Goal: Task Accomplishment & Management: Manage account settings

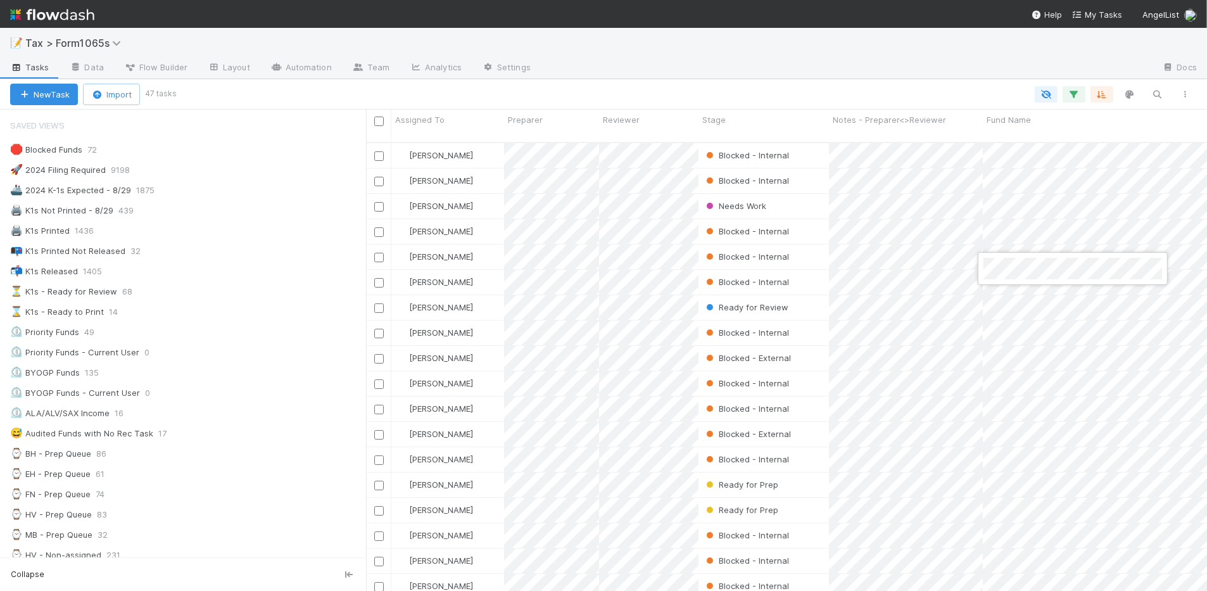
scroll to position [554, 0]
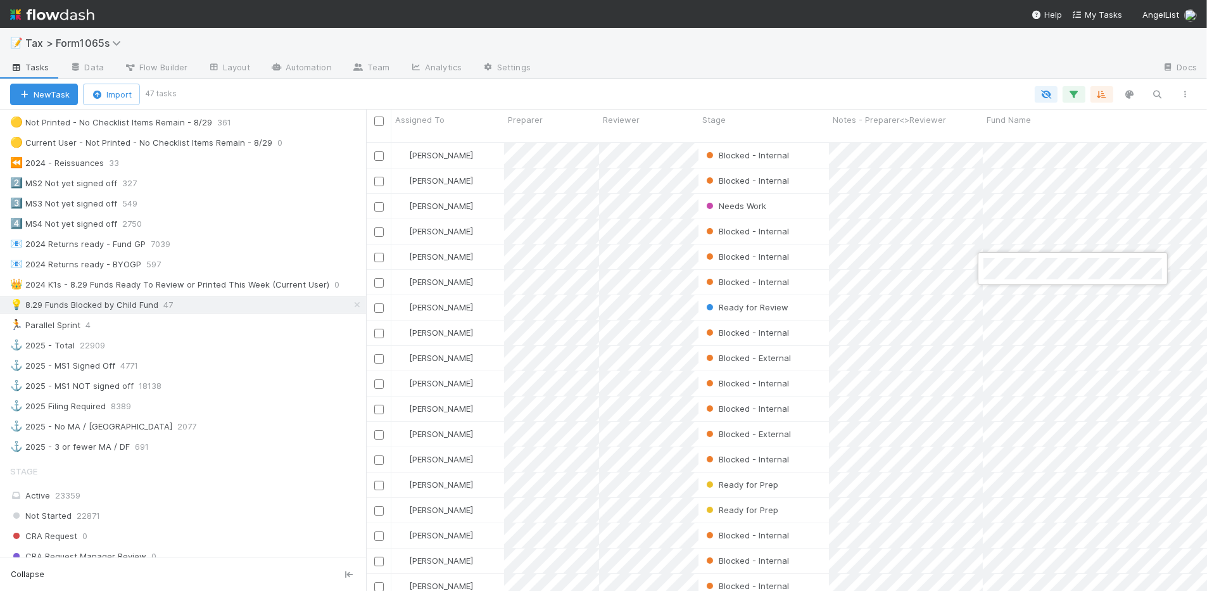
click at [749, 89] on div at bounding box center [603, 295] width 1207 height 591
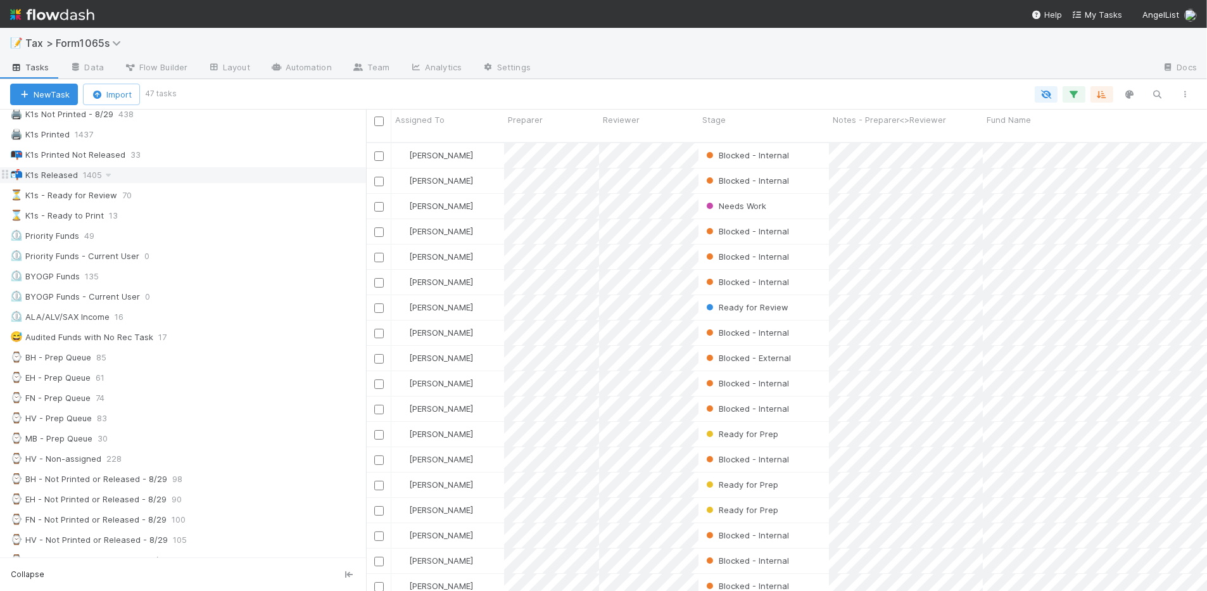
scroll to position [79, 0]
click at [257, 214] on div "⏳ K1s - Ready for Review 70" at bounding box center [188, 213] width 356 height 16
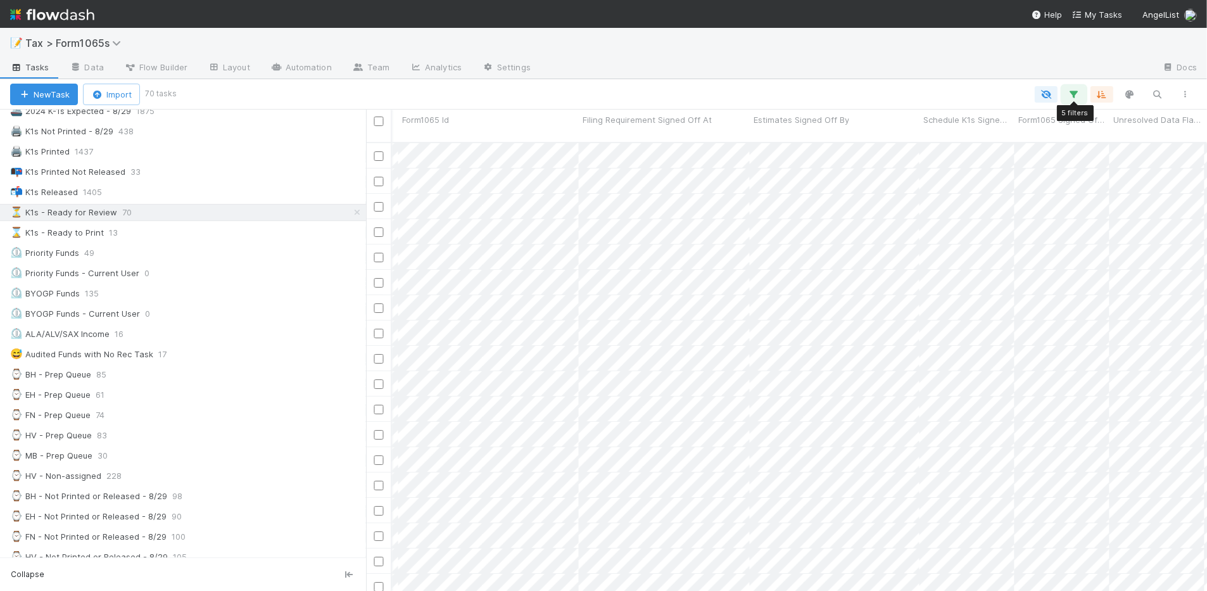
click at [1081, 92] on icon "button" at bounding box center [1074, 94] width 13 height 11
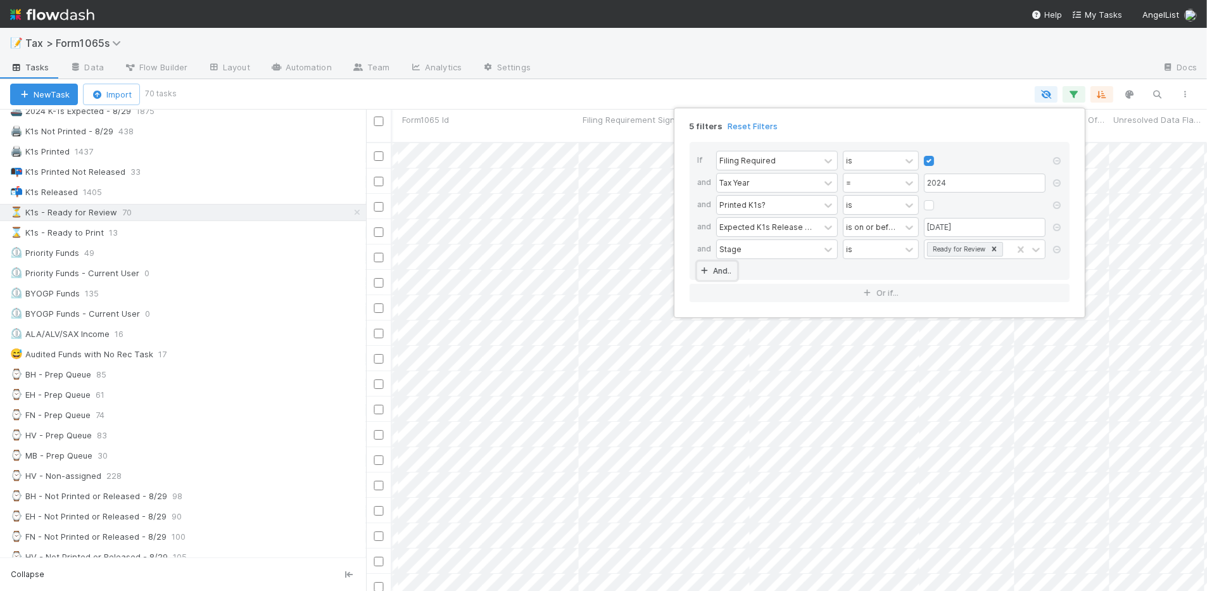
click at [730, 270] on link "And.." at bounding box center [717, 271] width 40 height 18
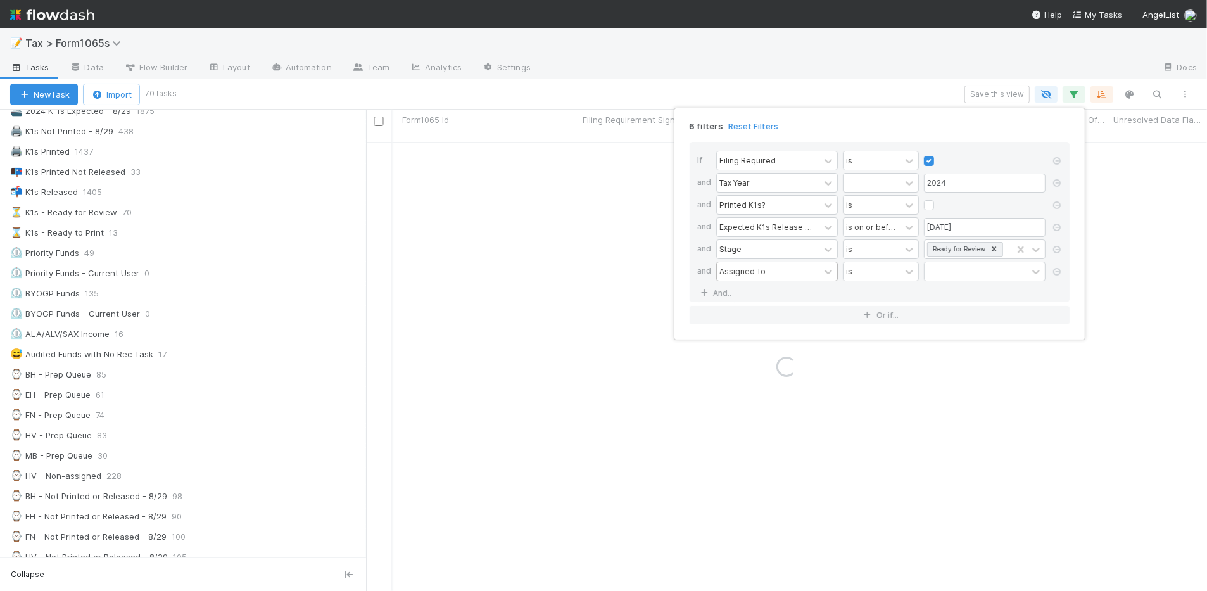
click at [749, 267] on div "Assigned To" at bounding box center [743, 270] width 46 height 11
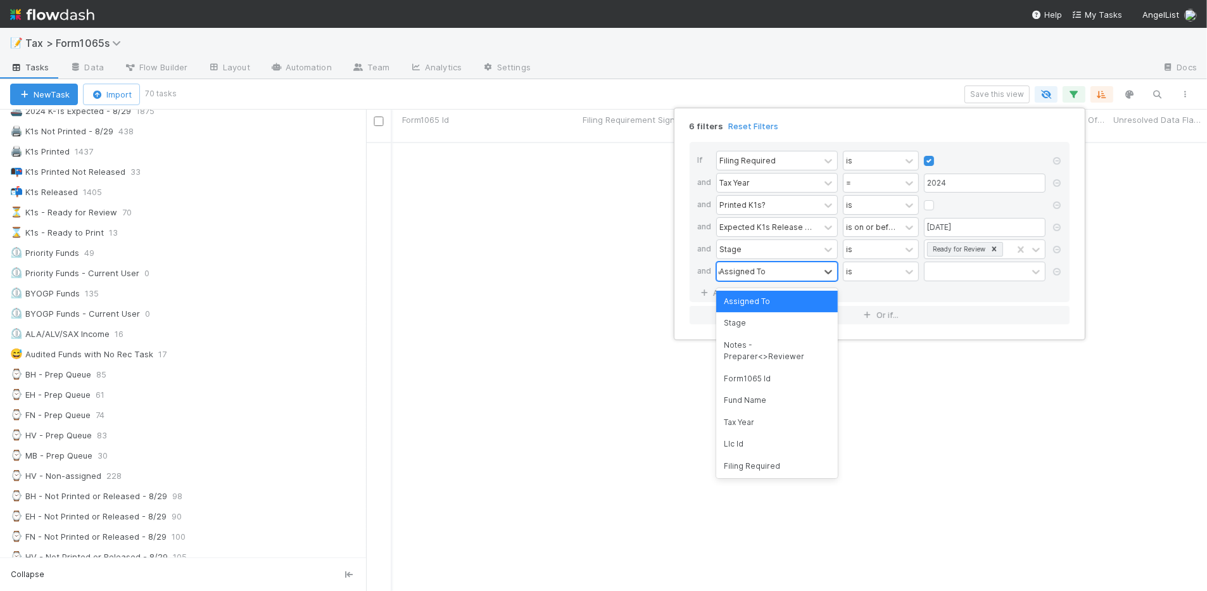
type input "esti"
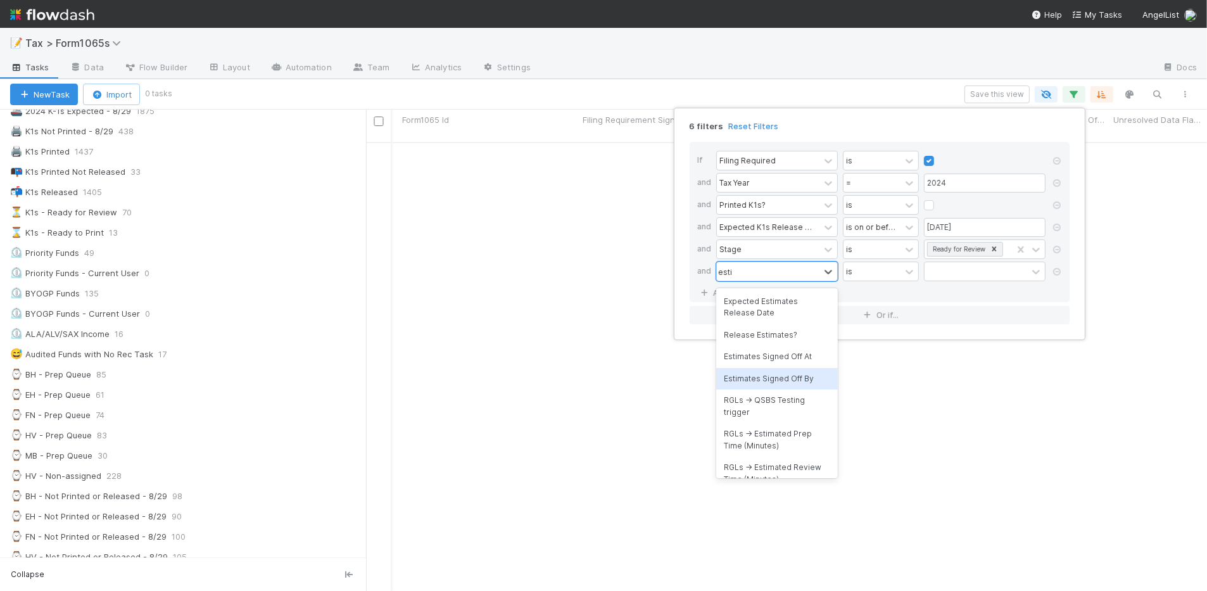
click at [815, 377] on div "Estimates Signed Off By" at bounding box center [777, 379] width 122 height 22
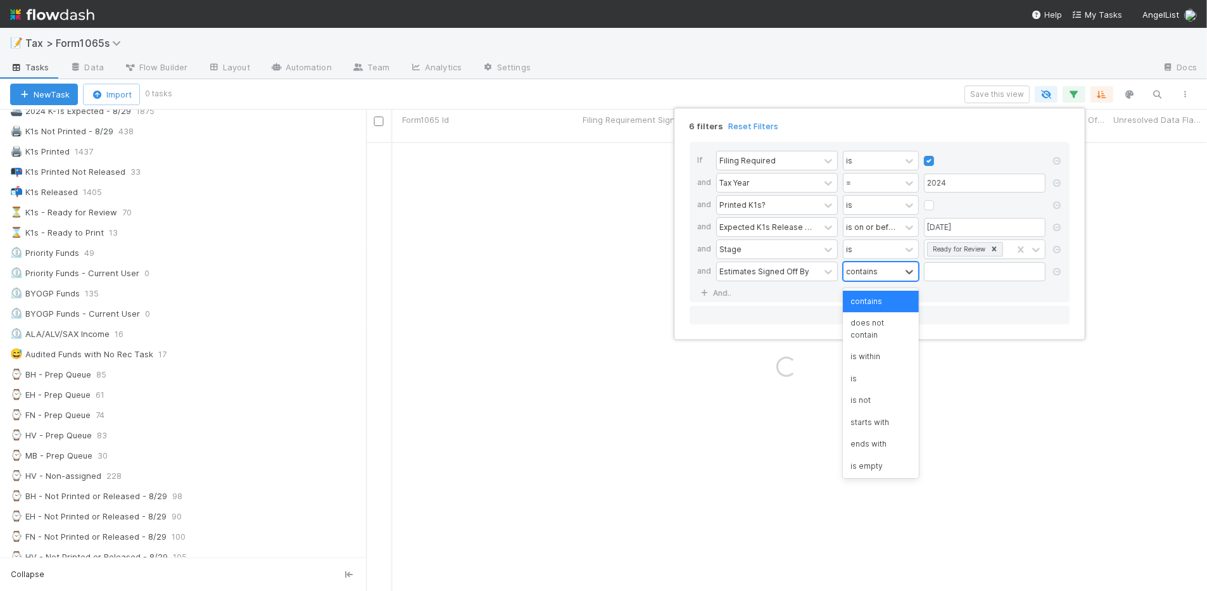
click at [881, 269] on div "contains" at bounding box center [872, 271] width 57 height 18
click at [895, 466] on div "is not empty" at bounding box center [881, 465] width 76 height 22
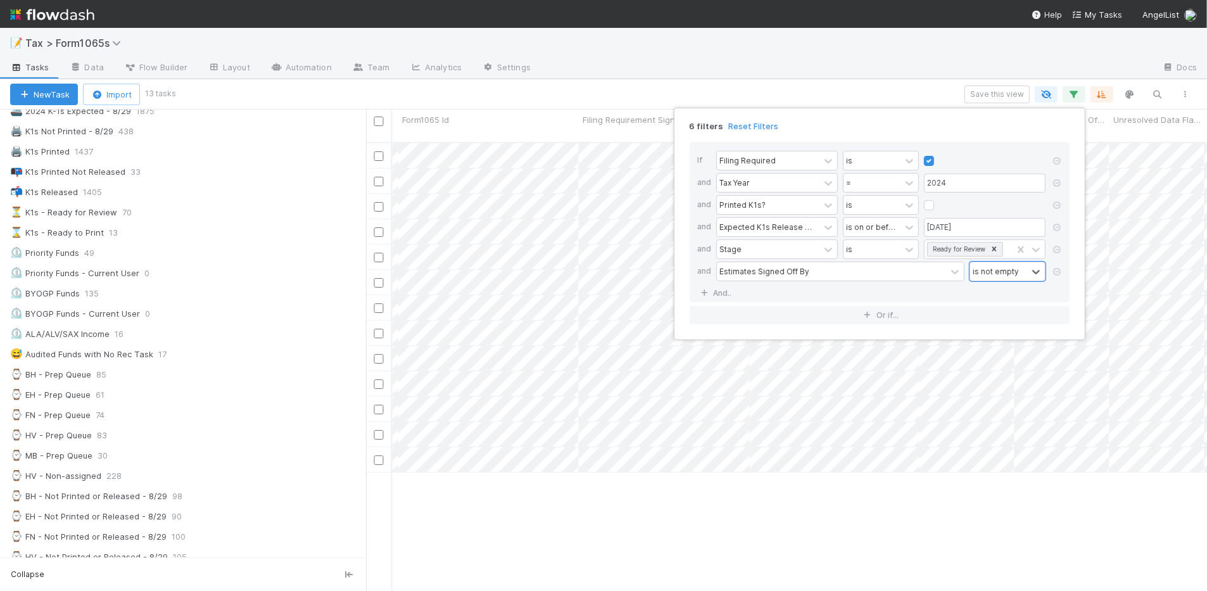
click at [661, 87] on div "6 filters Reset Filters If Filing Required is and Tax Year = 2024 and Printed K…" at bounding box center [603, 295] width 1207 height 591
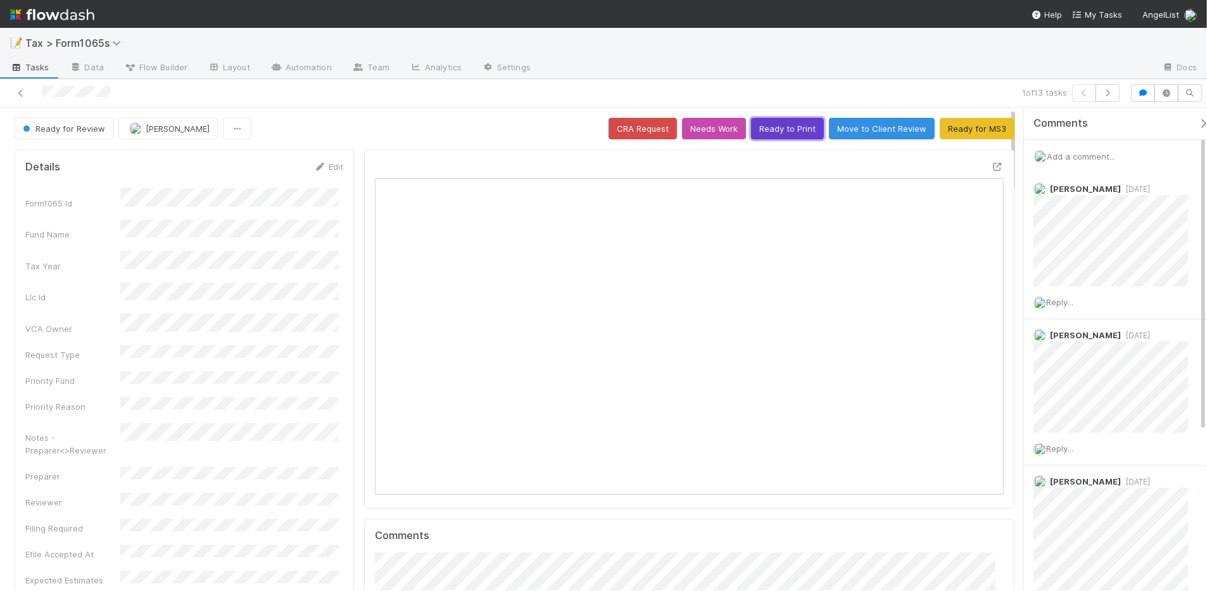
click at [785, 130] on button "Ready to Print" at bounding box center [787, 129] width 73 height 22
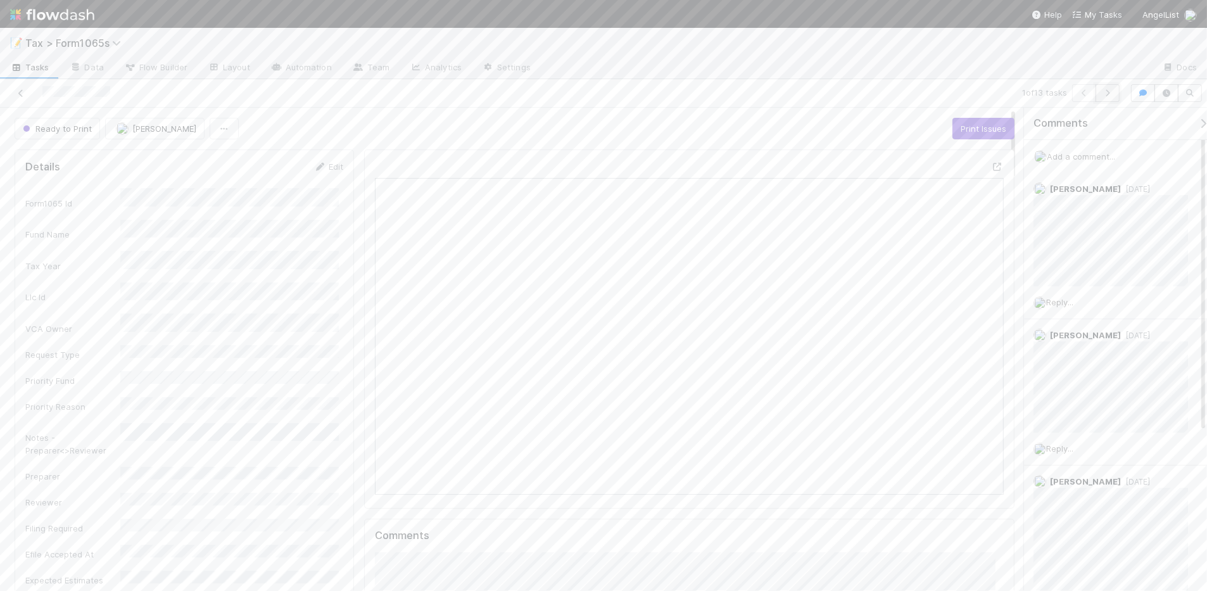
click at [1108, 87] on button "button" at bounding box center [1108, 93] width 24 height 18
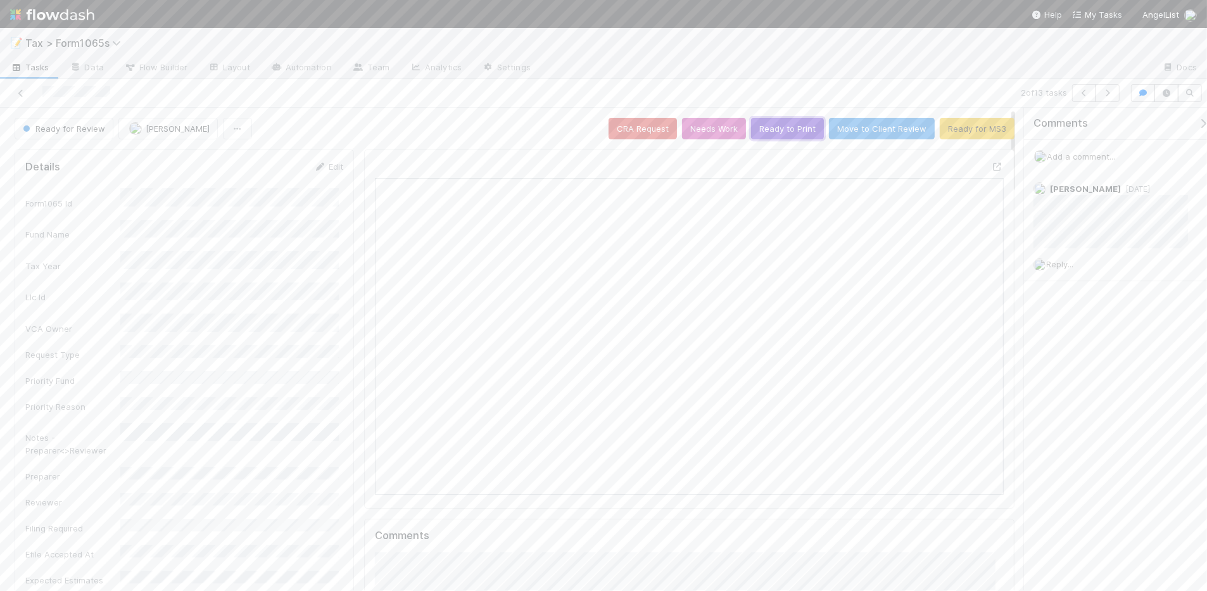
click at [773, 134] on button "Ready to Print" at bounding box center [787, 129] width 73 height 22
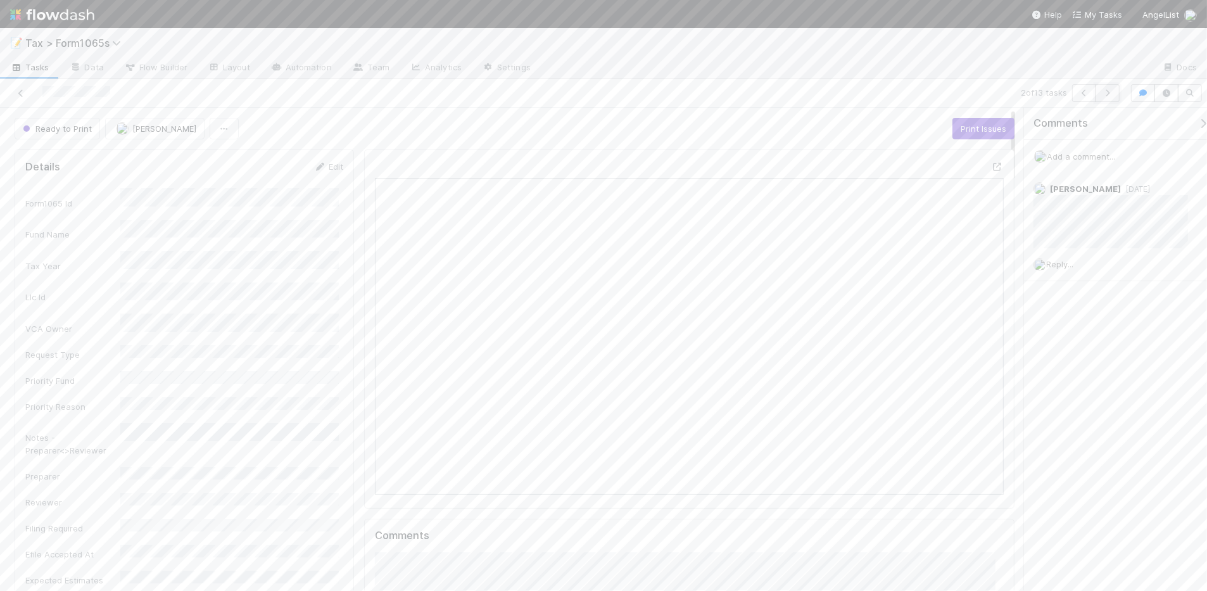
click at [1109, 95] on icon "button" at bounding box center [1107, 93] width 13 height 8
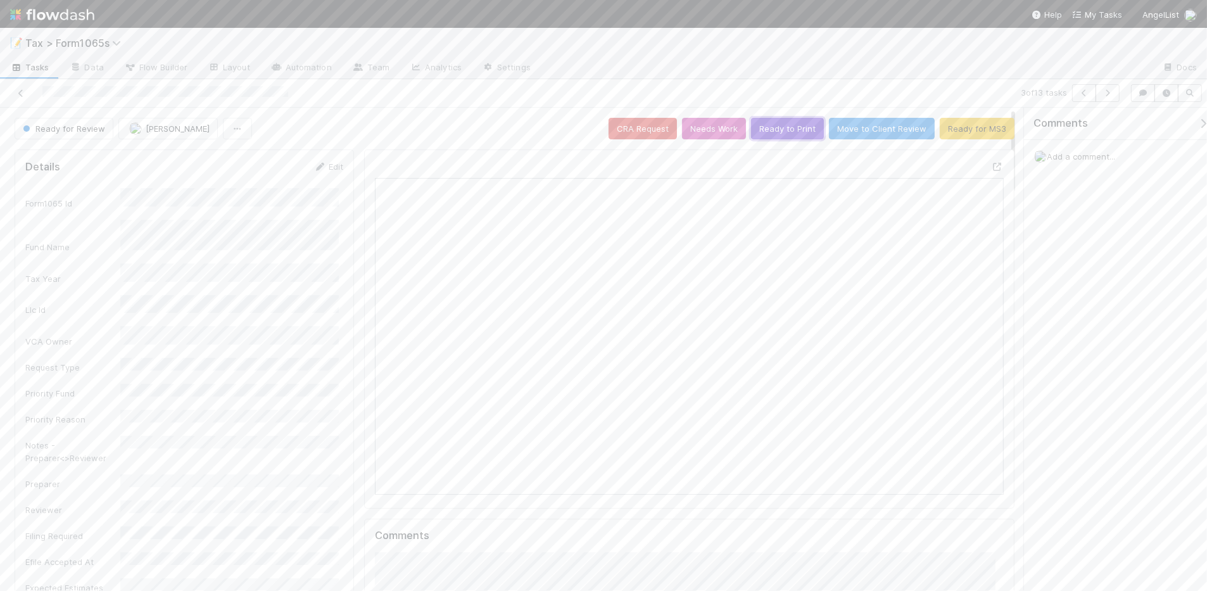
click at [785, 134] on button "Ready to Print" at bounding box center [787, 129] width 73 height 22
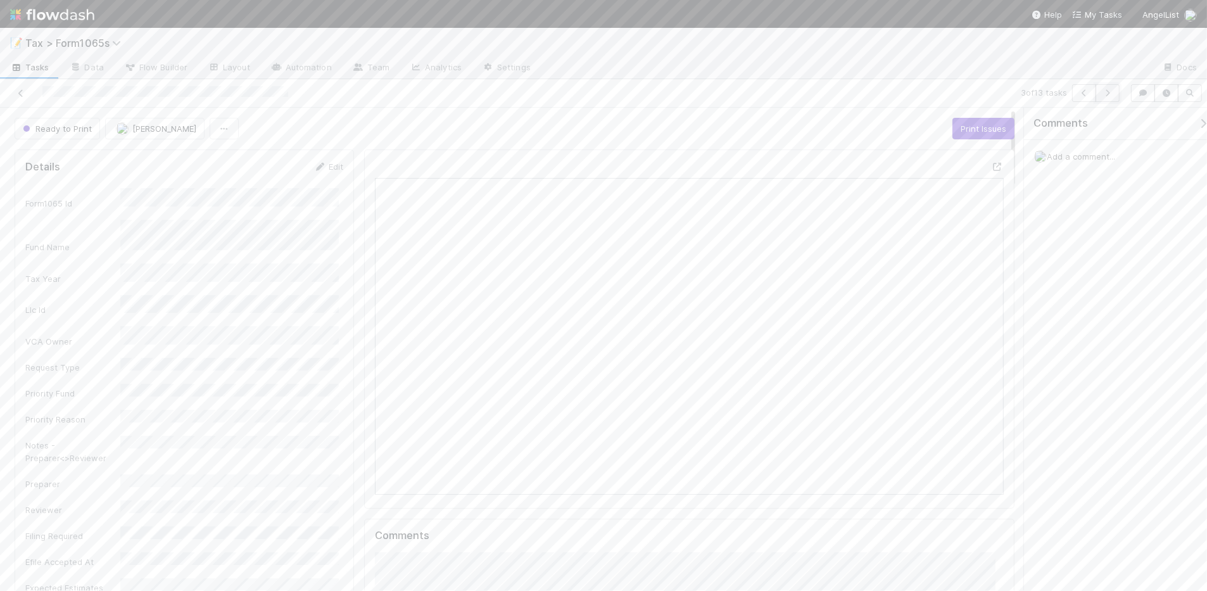
click at [1105, 97] on button "button" at bounding box center [1108, 93] width 24 height 18
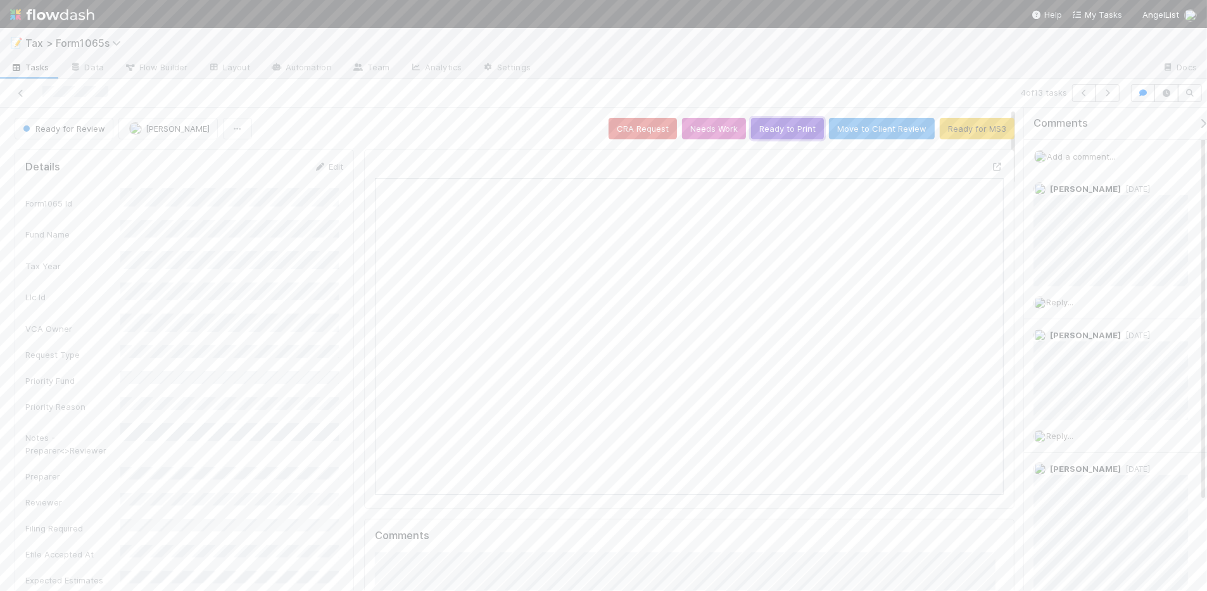
click at [764, 132] on button "Ready to Print" at bounding box center [787, 129] width 73 height 22
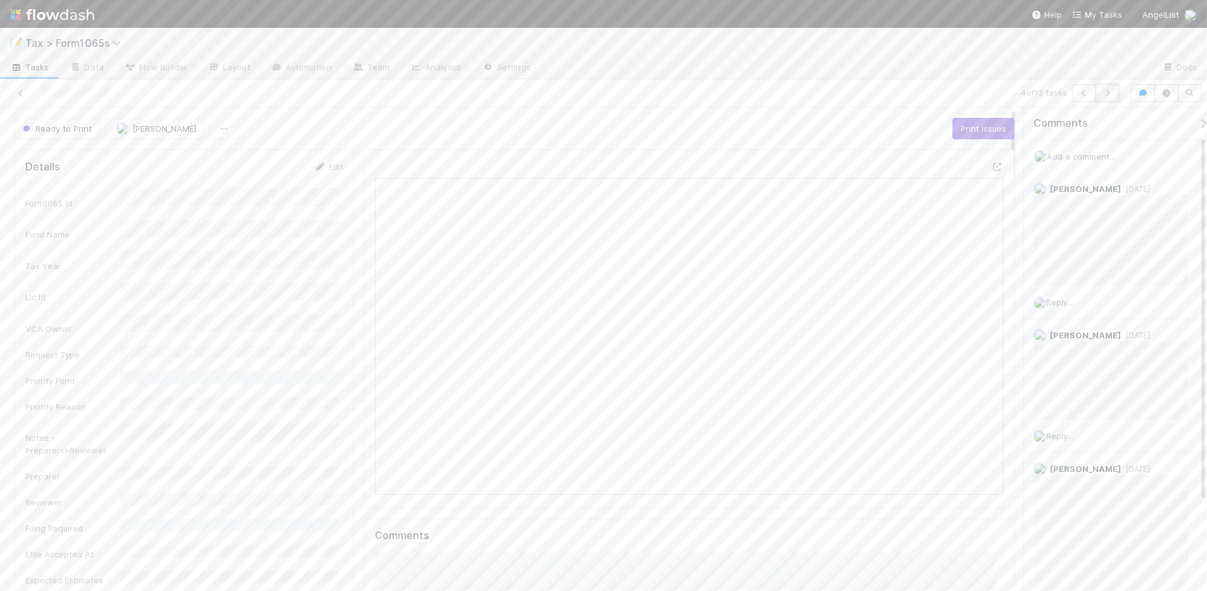
click at [1109, 98] on button "button" at bounding box center [1108, 93] width 24 height 18
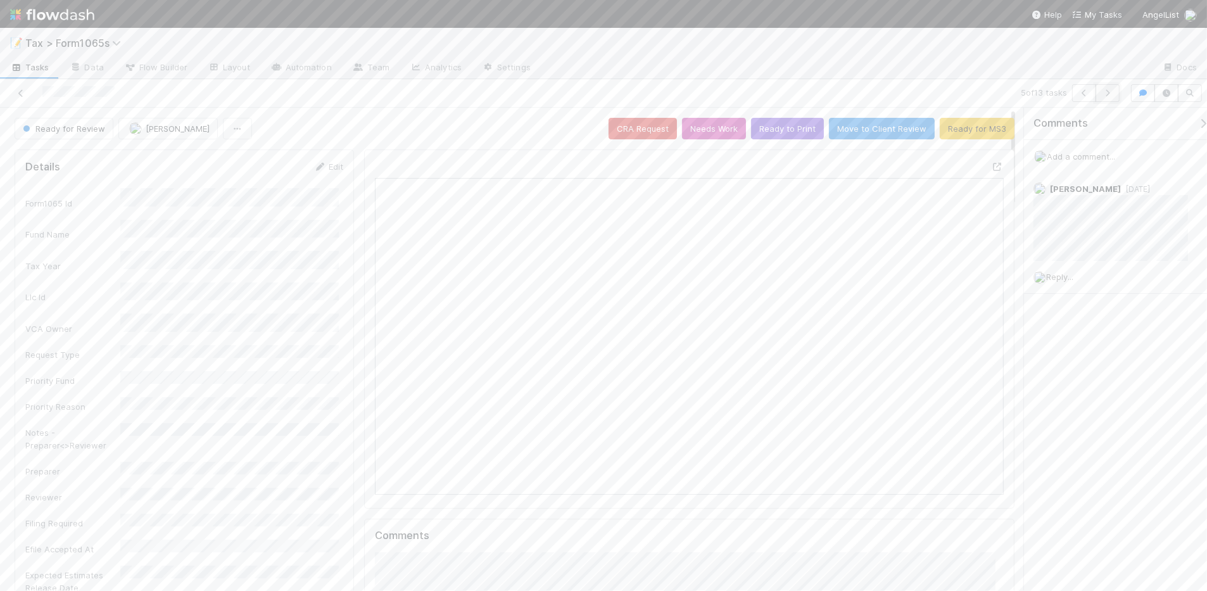
click at [1107, 92] on icon "button" at bounding box center [1107, 93] width 13 height 8
click at [1079, 93] on icon "button" at bounding box center [1084, 93] width 13 height 8
click at [951, 133] on button "Ready for MS3" at bounding box center [977, 129] width 75 height 22
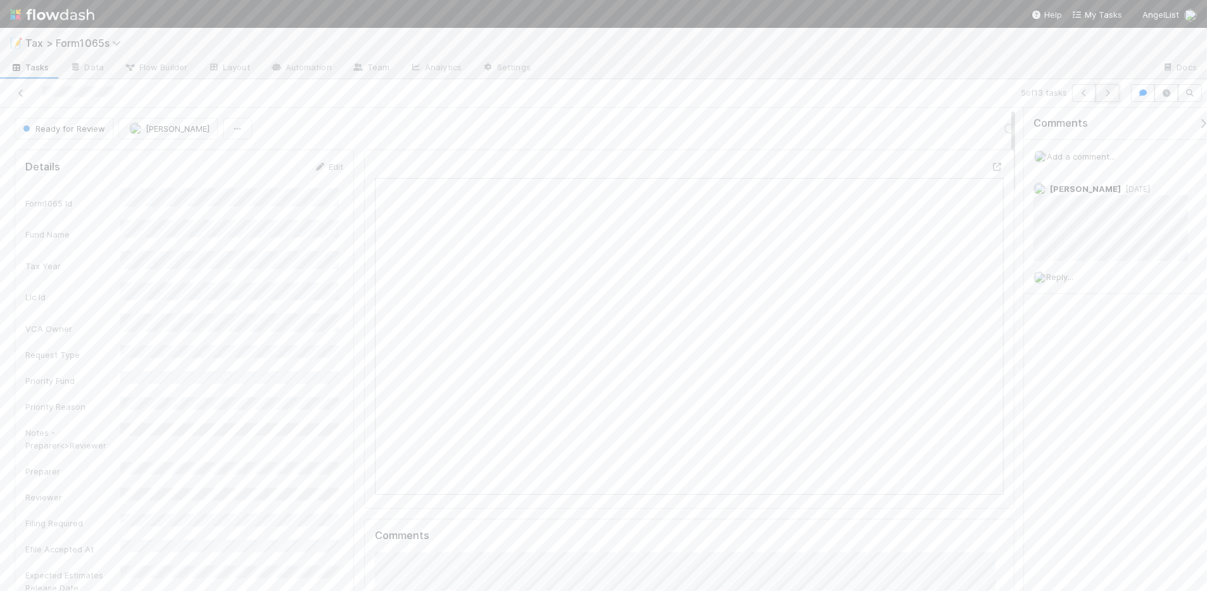
click at [1112, 97] on button "button" at bounding box center [1108, 93] width 24 height 18
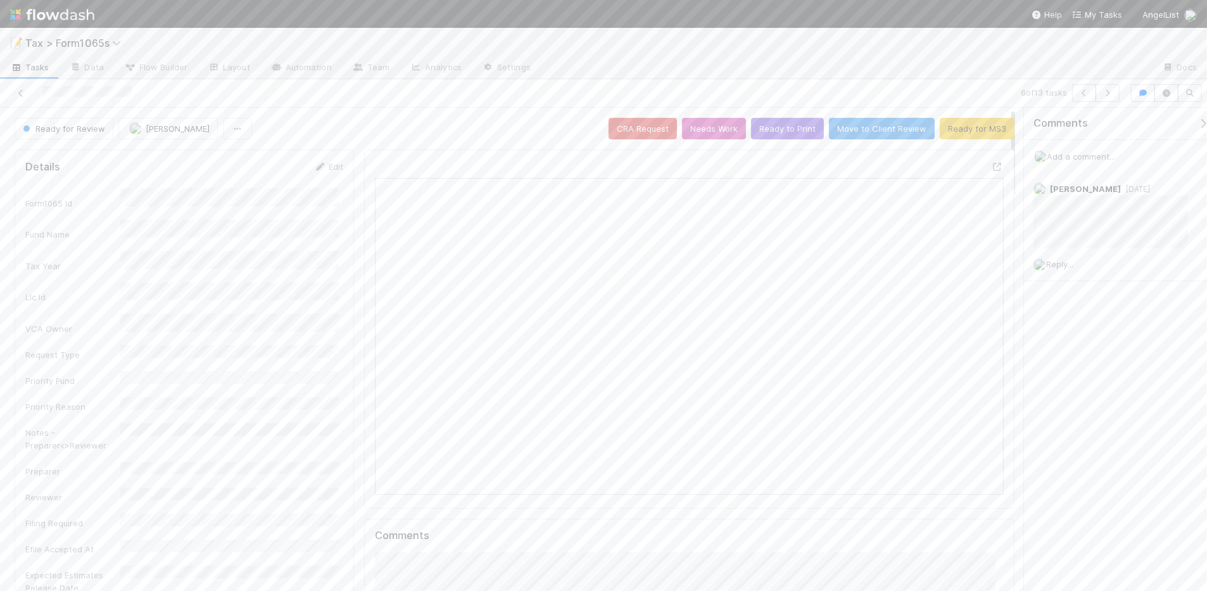
scroll to position [245, 609]
click at [977, 130] on button "Ready for MS3" at bounding box center [977, 129] width 75 height 22
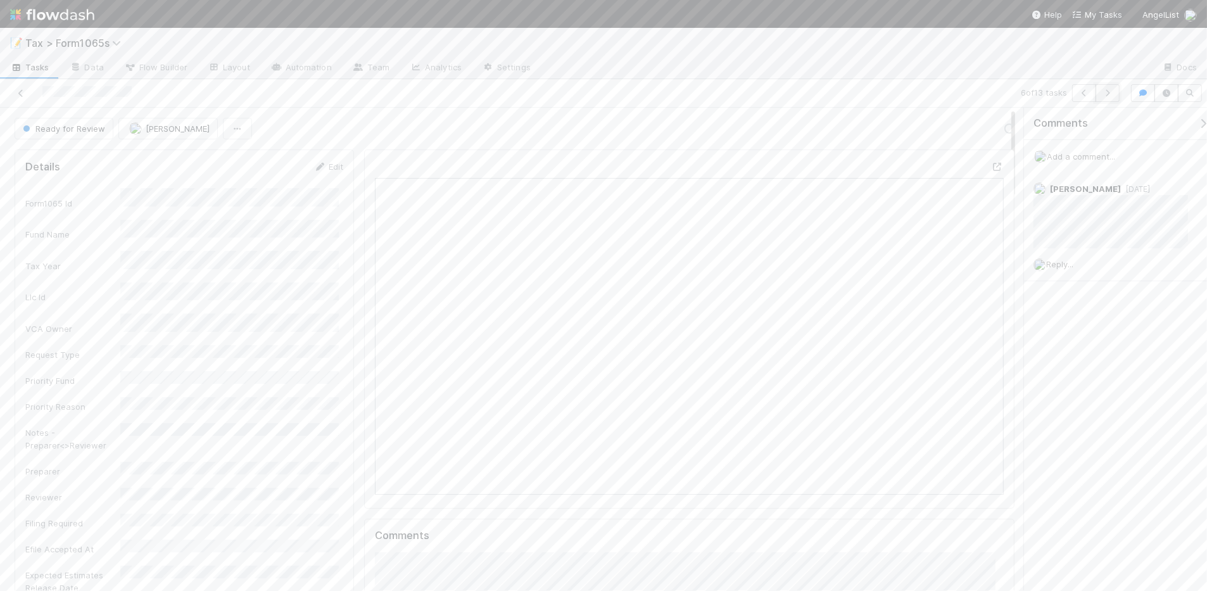
click at [1112, 99] on button "button" at bounding box center [1108, 93] width 24 height 18
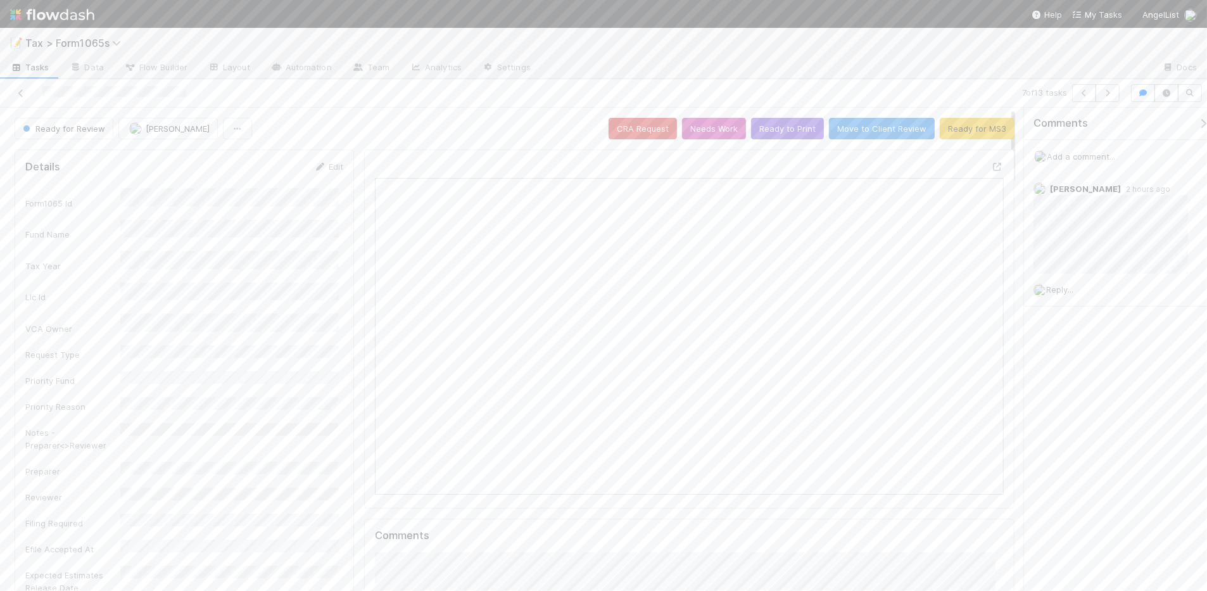
scroll to position [245, 609]
click at [956, 134] on button "Ready for MS3" at bounding box center [977, 129] width 75 height 22
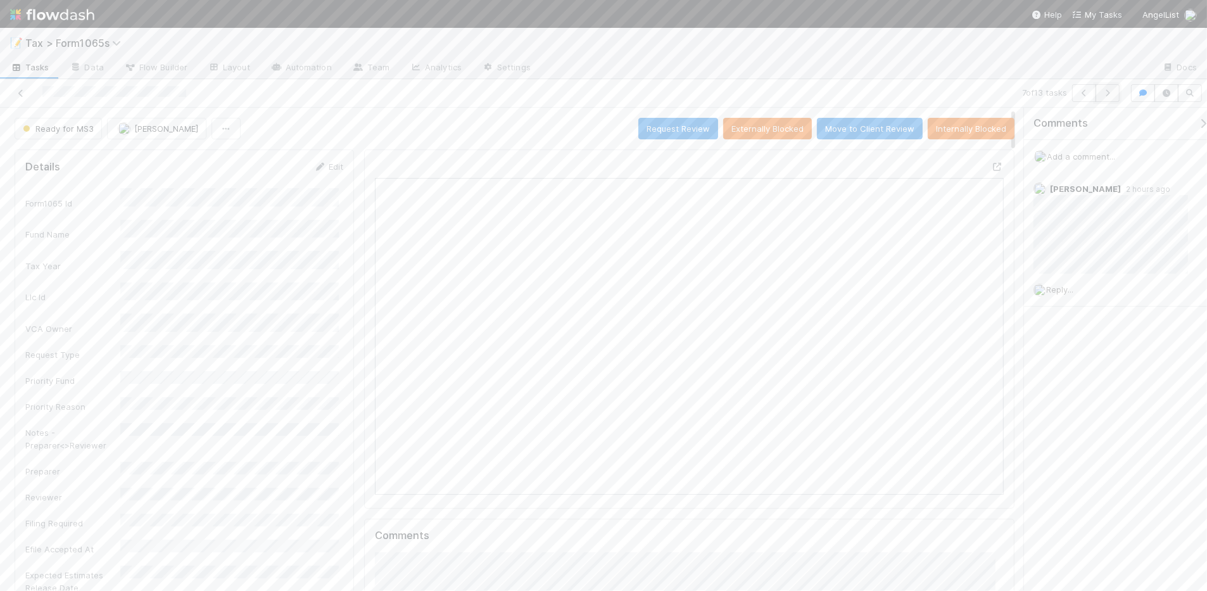
click at [1105, 97] on button "button" at bounding box center [1108, 93] width 24 height 18
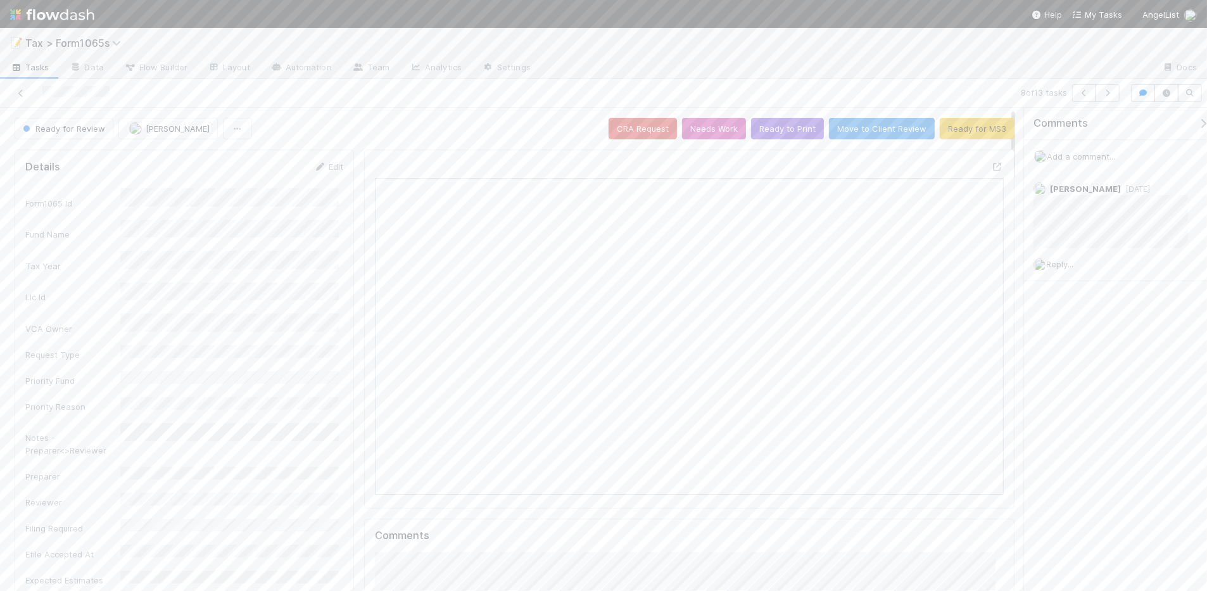
scroll to position [245, 301]
click at [986, 129] on button "Ready for MS3" at bounding box center [977, 129] width 75 height 22
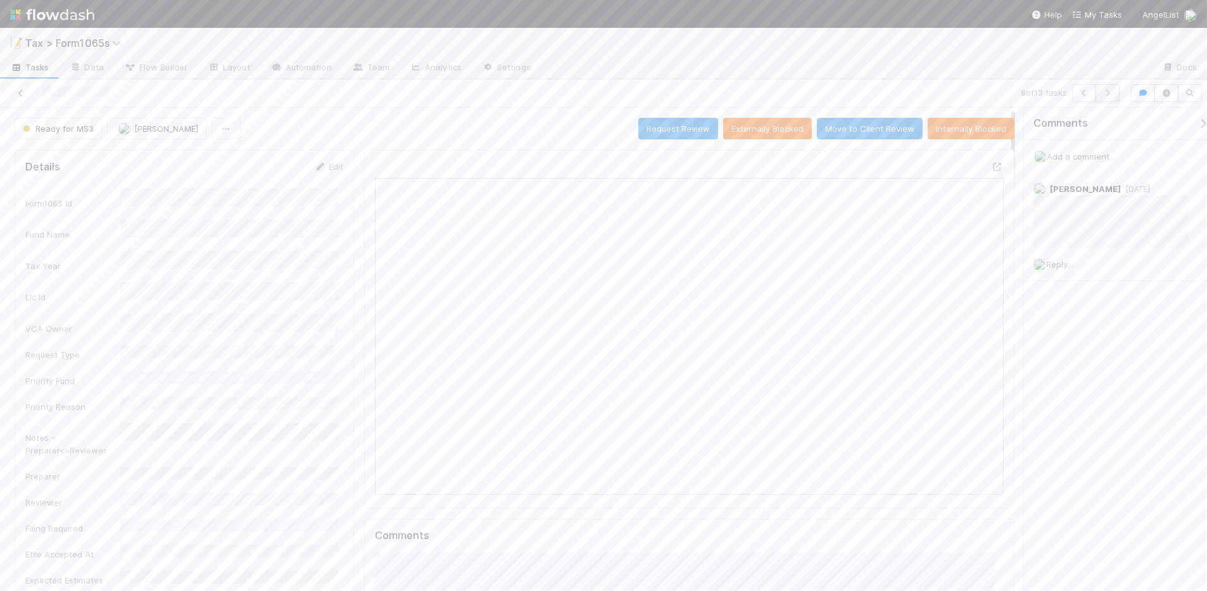
click at [1106, 95] on icon "button" at bounding box center [1107, 93] width 13 height 8
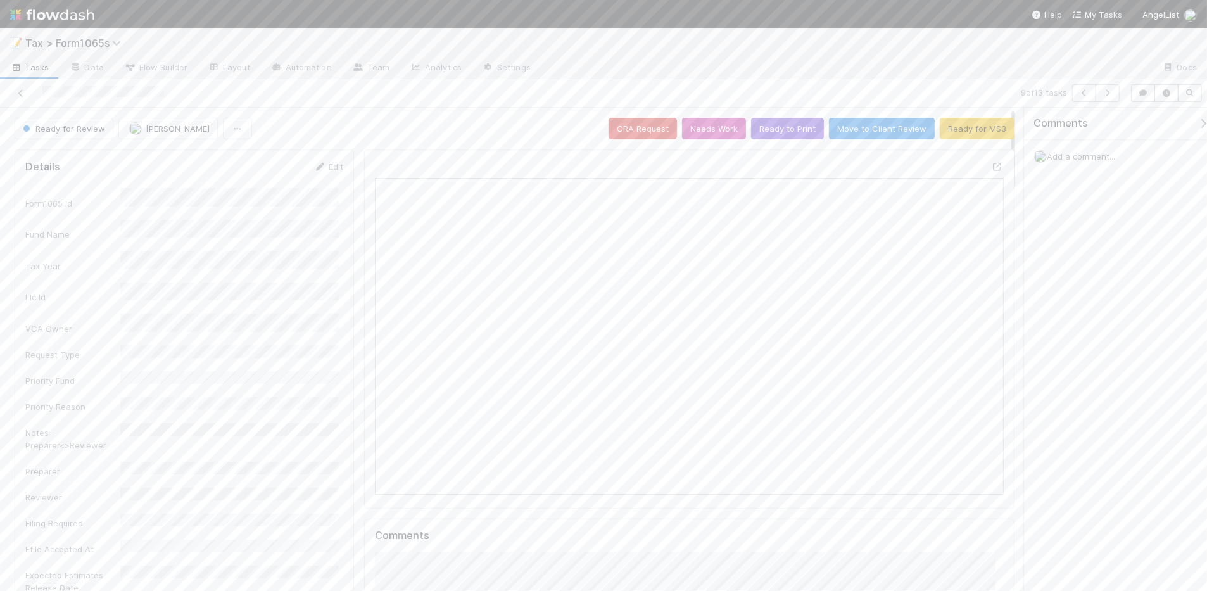
scroll to position [245, 609]
click at [773, 134] on button "Ready to Print" at bounding box center [787, 129] width 73 height 22
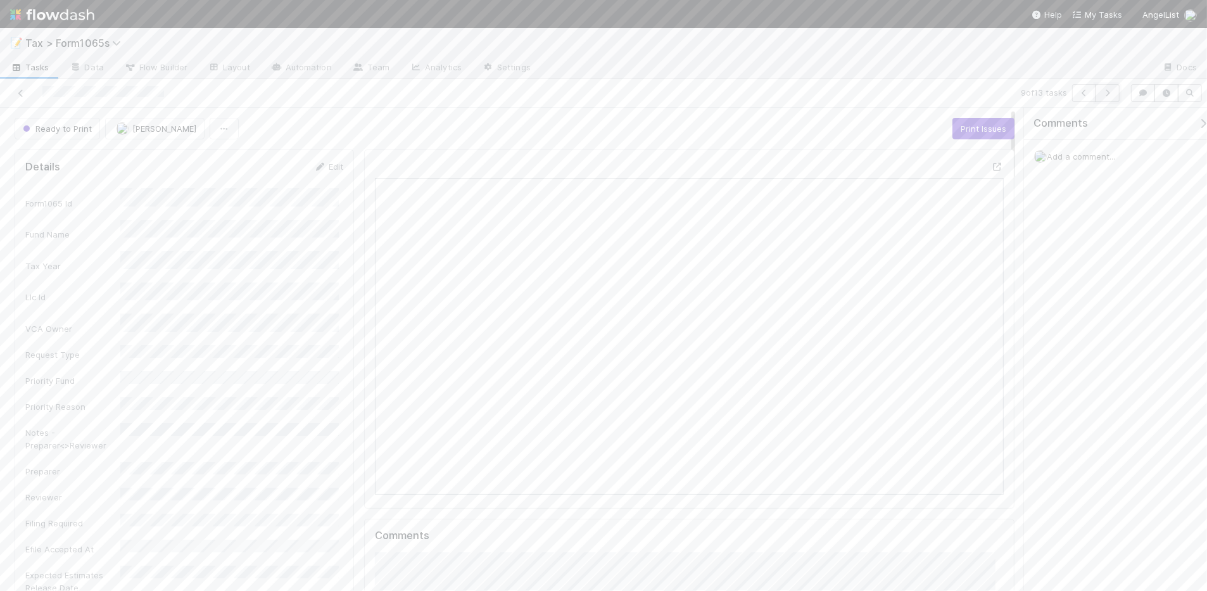
click at [1101, 91] on icon "button" at bounding box center [1107, 93] width 13 height 8
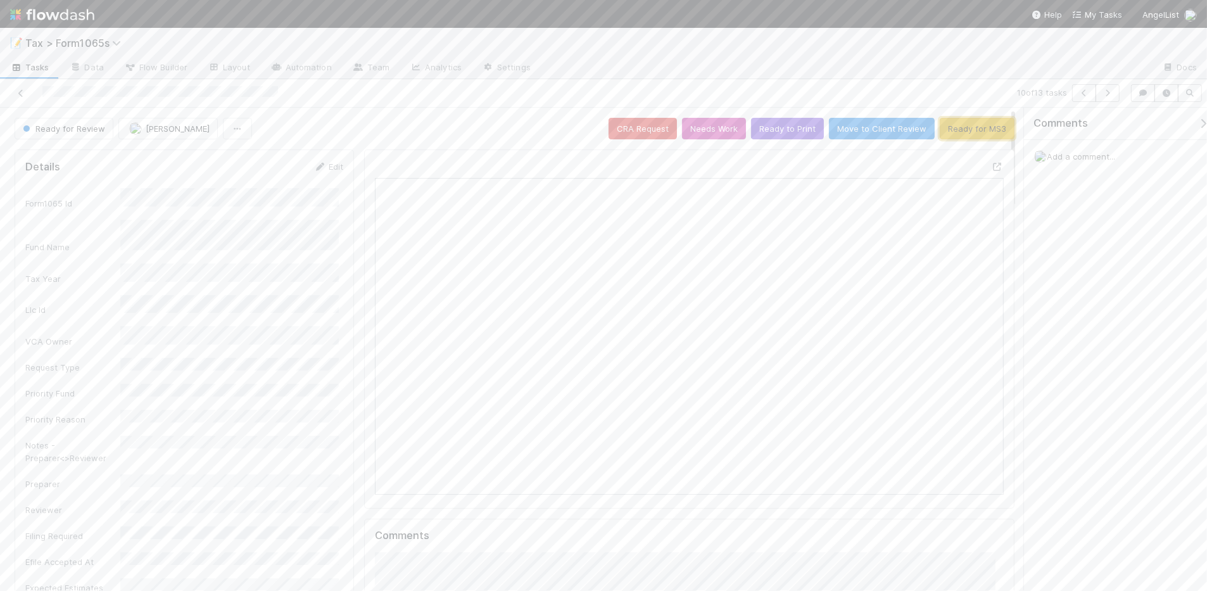
click at [945, 135] on button "Ready for MS3" at bounding box center [977, 129] width 75 height 22
click at [1105, 99] on button "button" at bounding box center [1108, 93] width 24 height 18
click at [770, 133] on button "Ready to Print" at bounding box center [787, 129] width 73 height 22
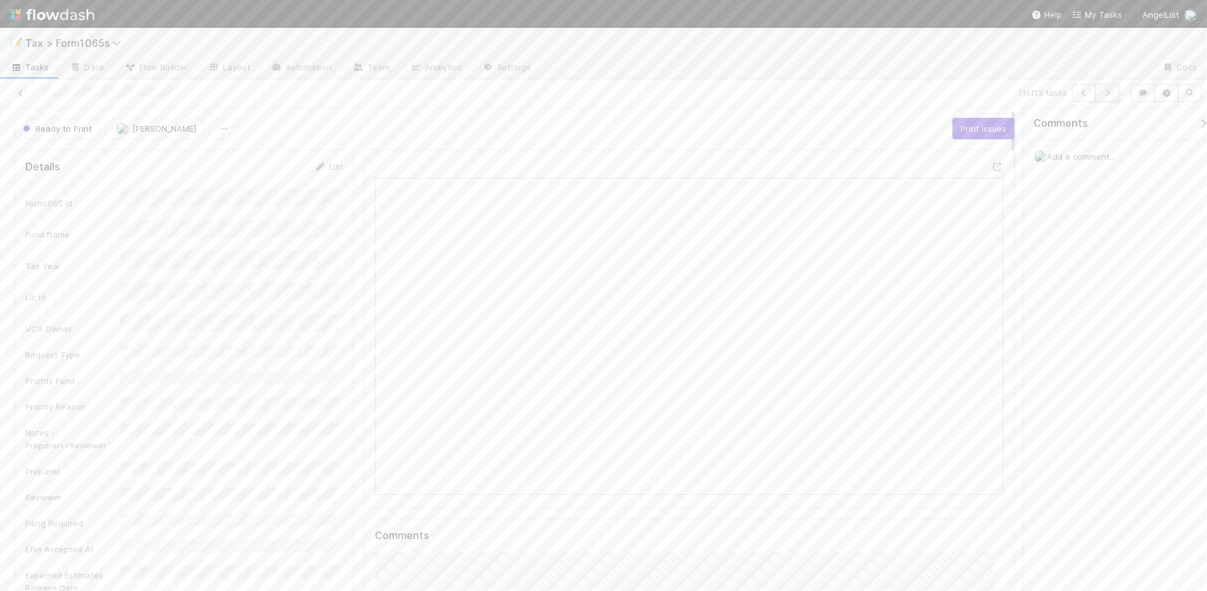
click at [1102, 97] on button "button" at bounding box center [1108, 93] width 24 height 18
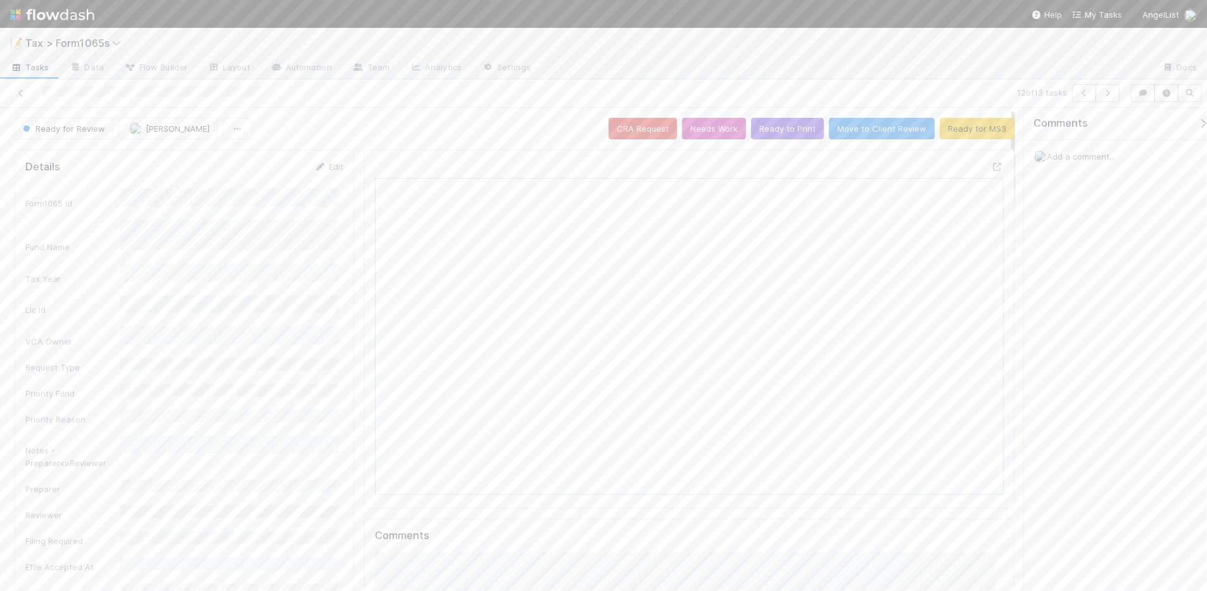
scroll to position [245, 609]
click at [950, 132] on button "Ready for MS3" at bounding box center [977, 129] width 75 height 22
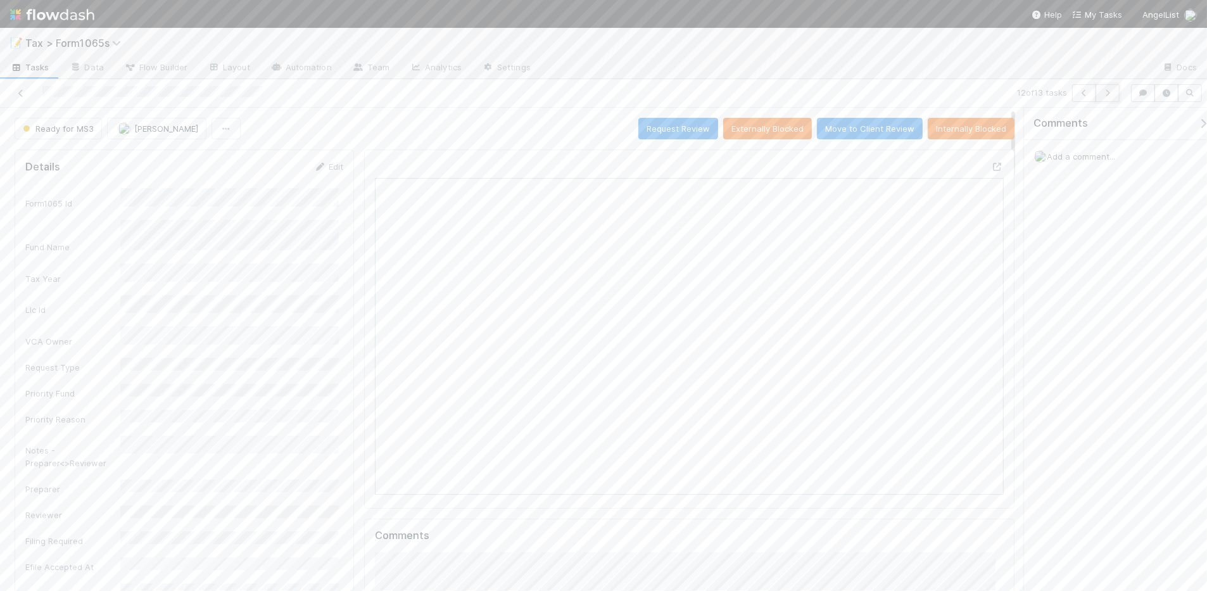
click at [1107, 96] on icon "button" at bounding box center [1107, 93] width 13 height 8
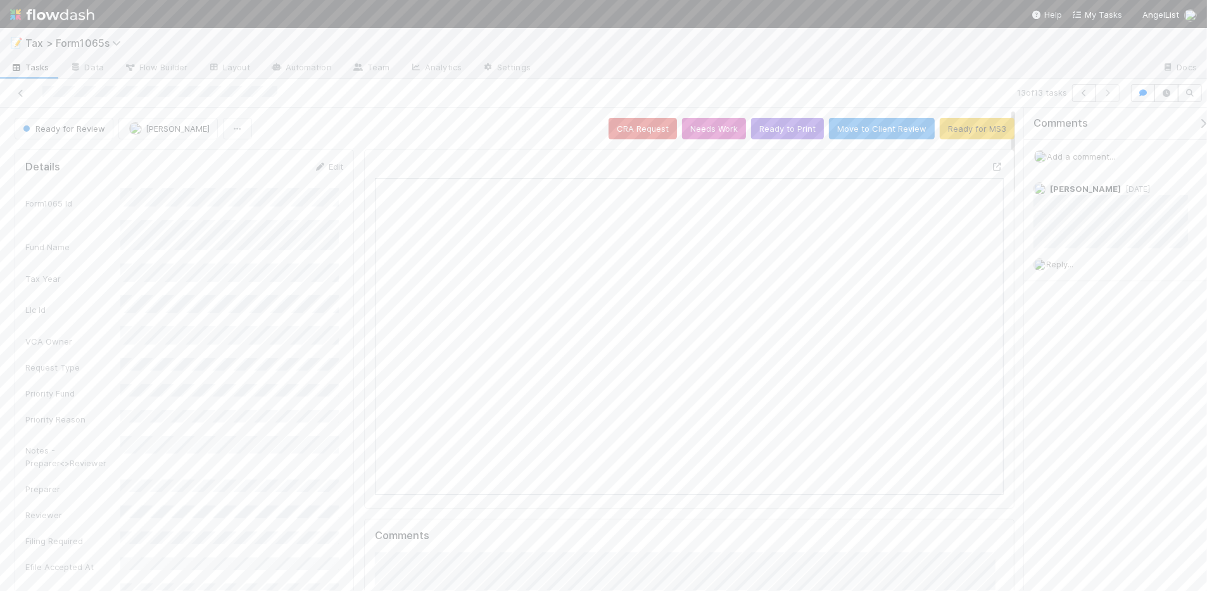
scroll to position [245, 609]
click at [954, 134] on button "Ready for MS3" at bounding box center [977, 129] width 75 height 22
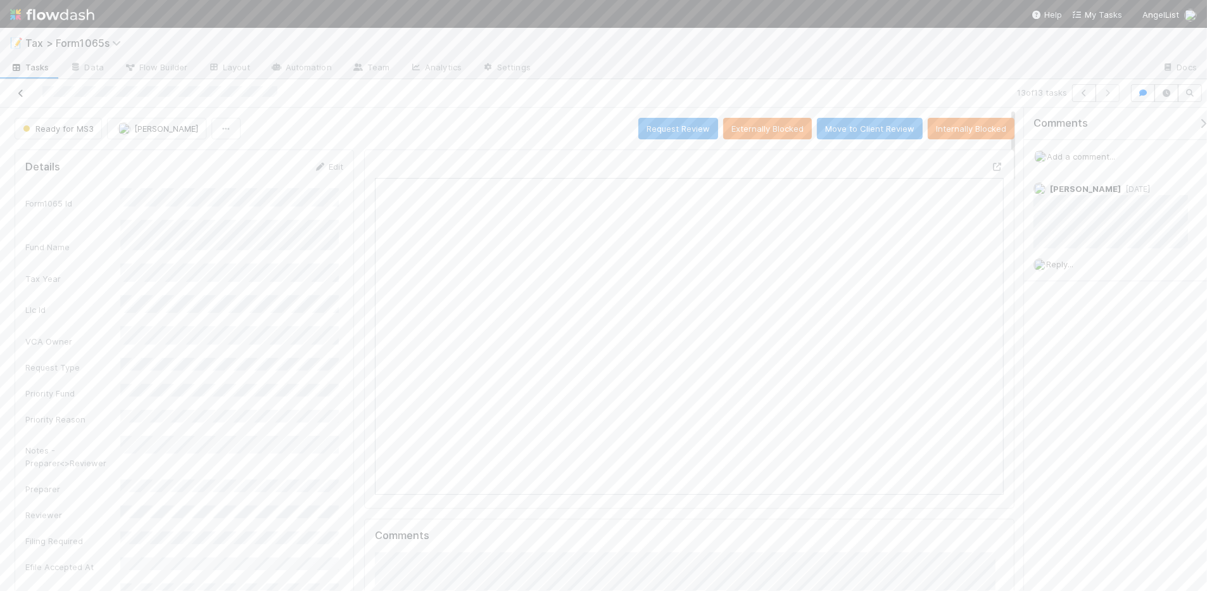
click at [18, 93] on icon at bounding box center [21, 93] width 13 height 8
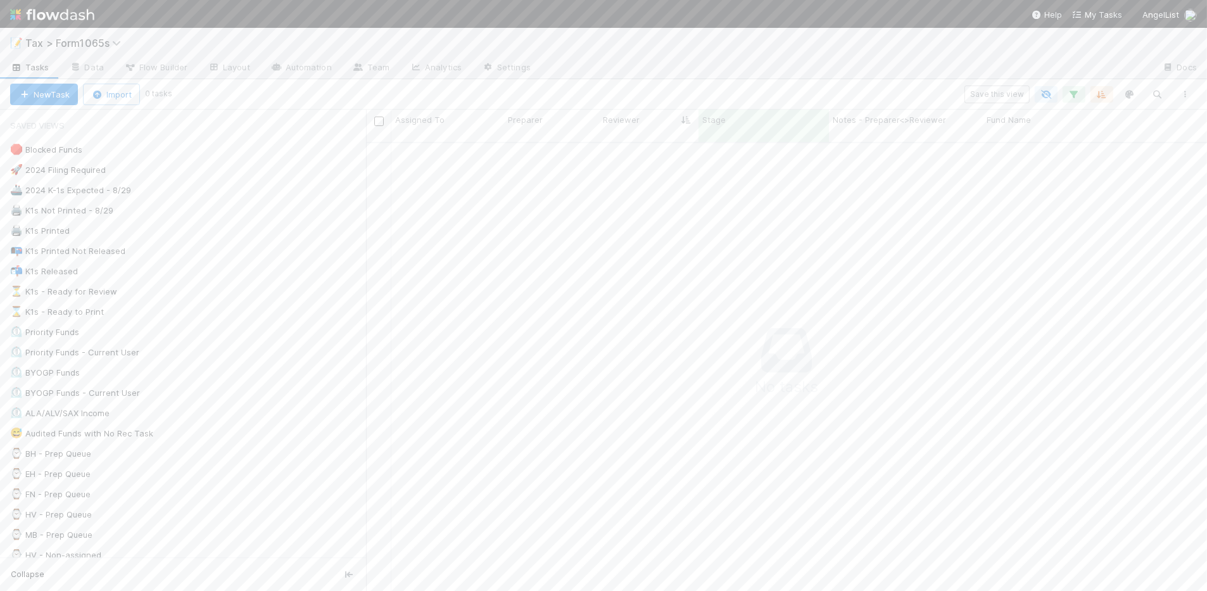
scroll to position [434, 817]
click at [232, 293] on div "⏳ K1s - Ready for Review 57" at bounding box center [188, 292] width 356 height 16
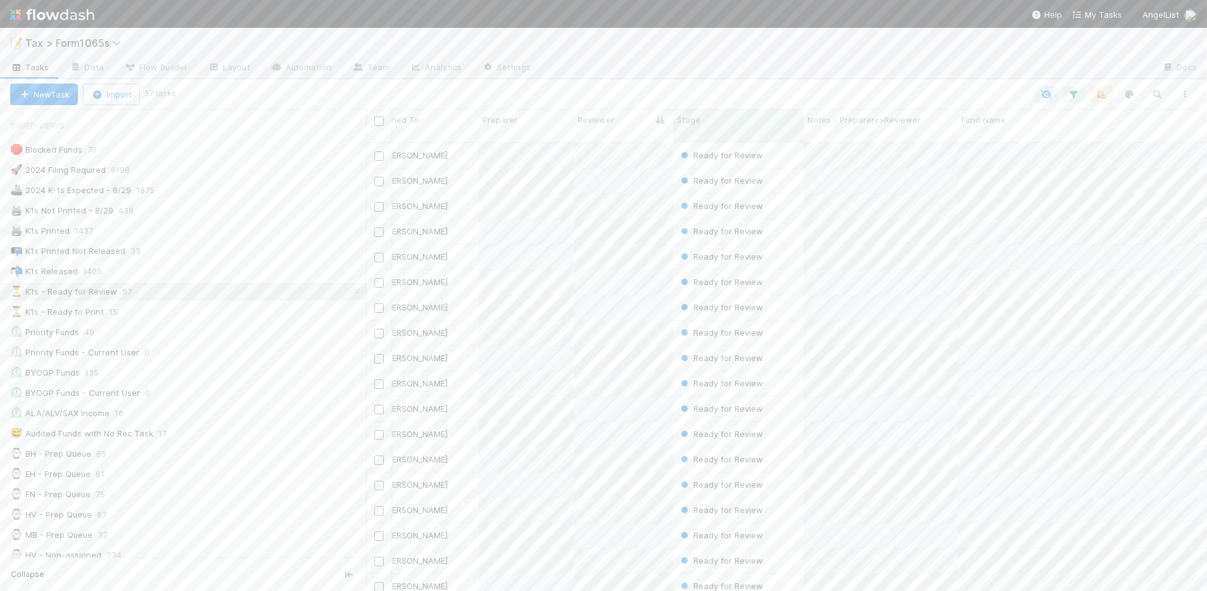
scroll to position [0, 6]
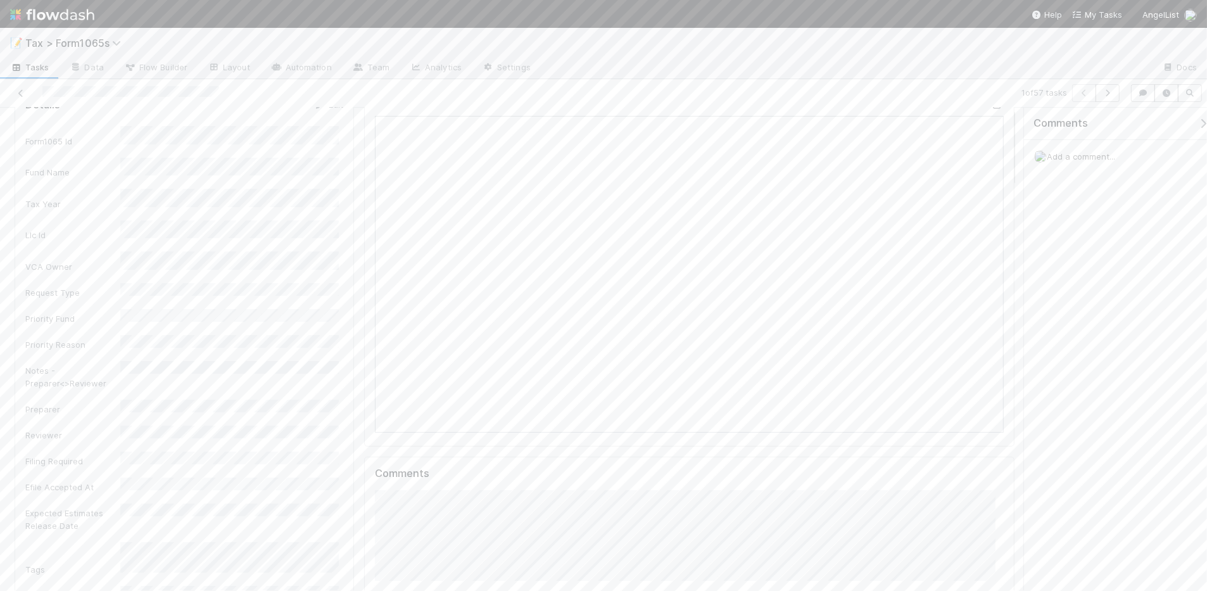
scroll to position [158, 0]
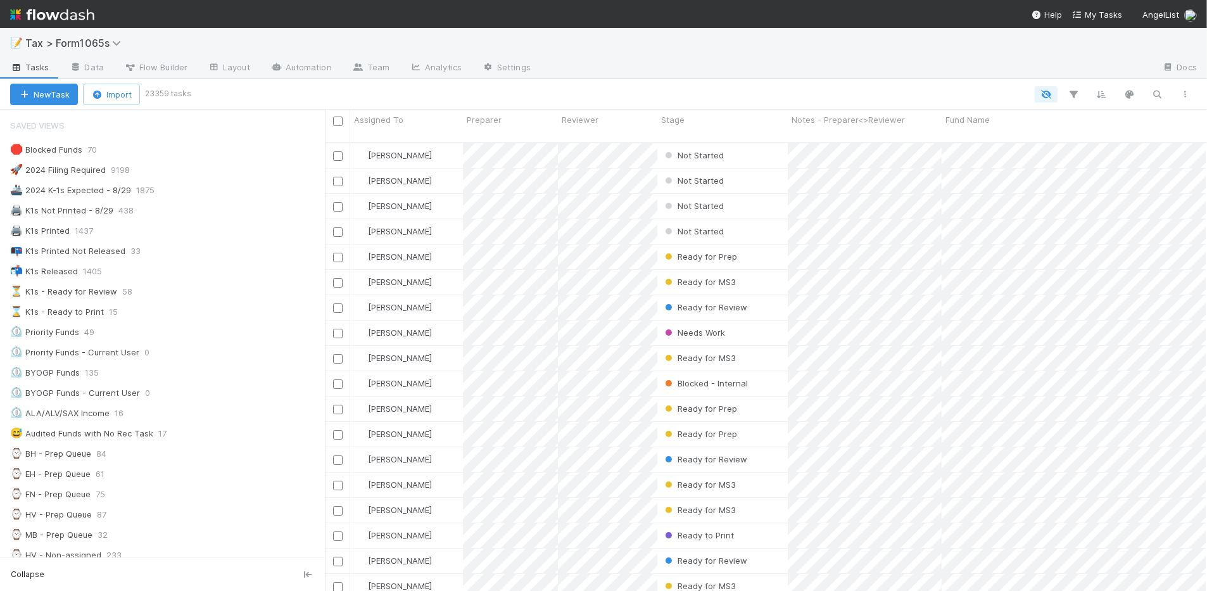
scroll to position [447, 878]
drag, startPoint x: 368, startPoint y: 367, endPoint x: 317, endPoint y: 362, distance: 50.9
click at [317, 362] on div at bounding box center [317, 350] width 1 height 481
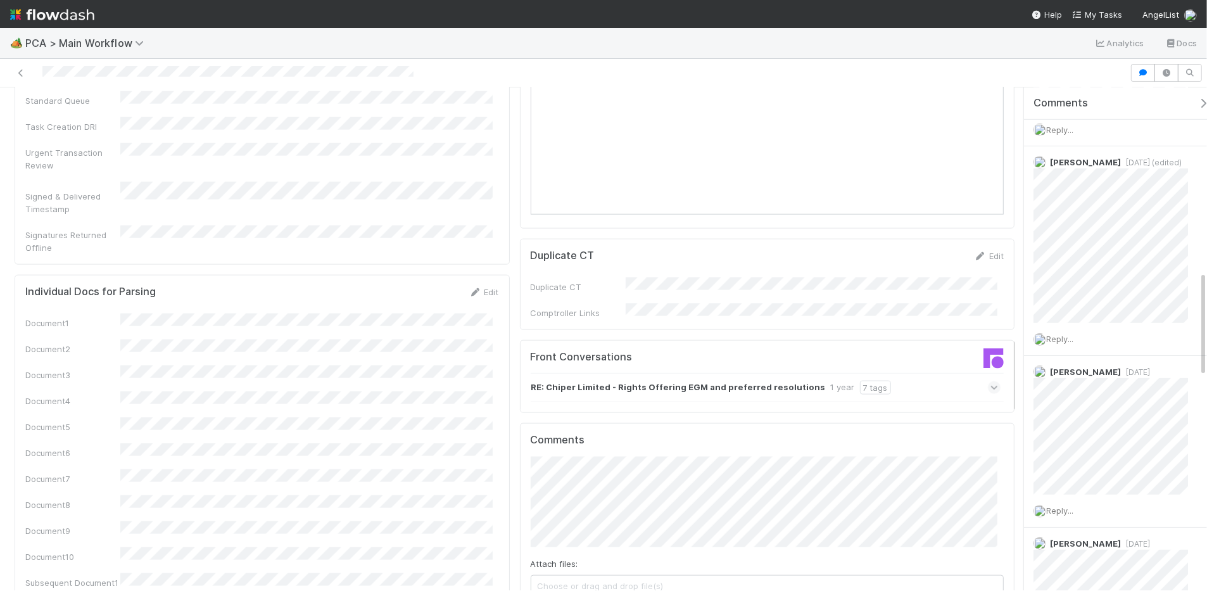
scroll to position [1663, 0]
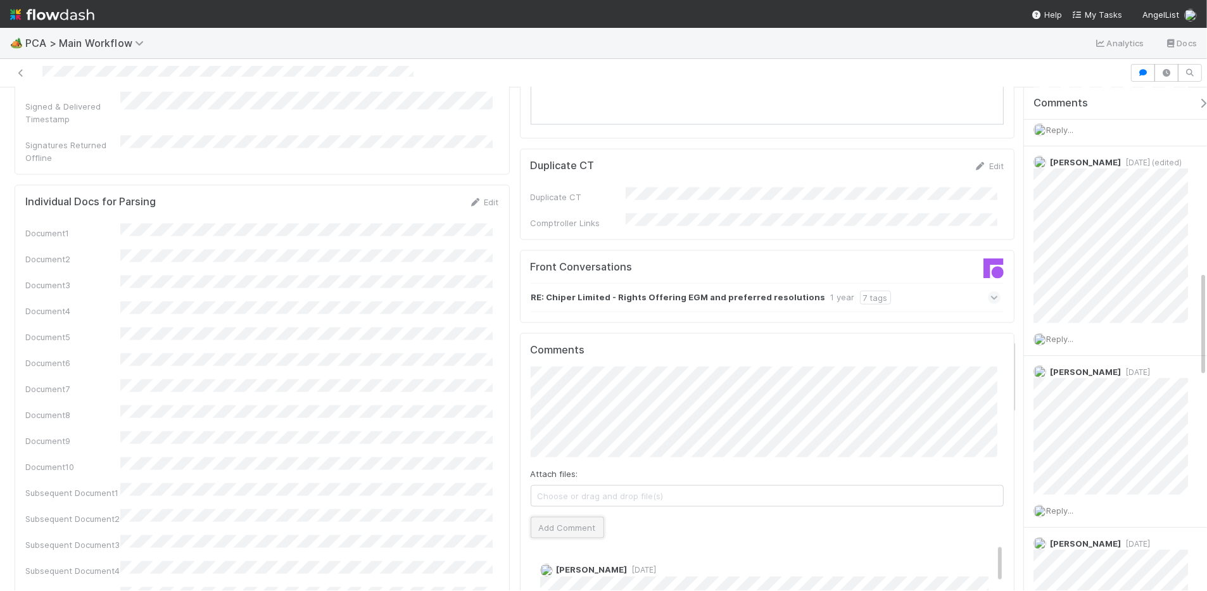
click at [571, 517] on button "Add Comment" at bounding box center [567, 528] width 73 height 22
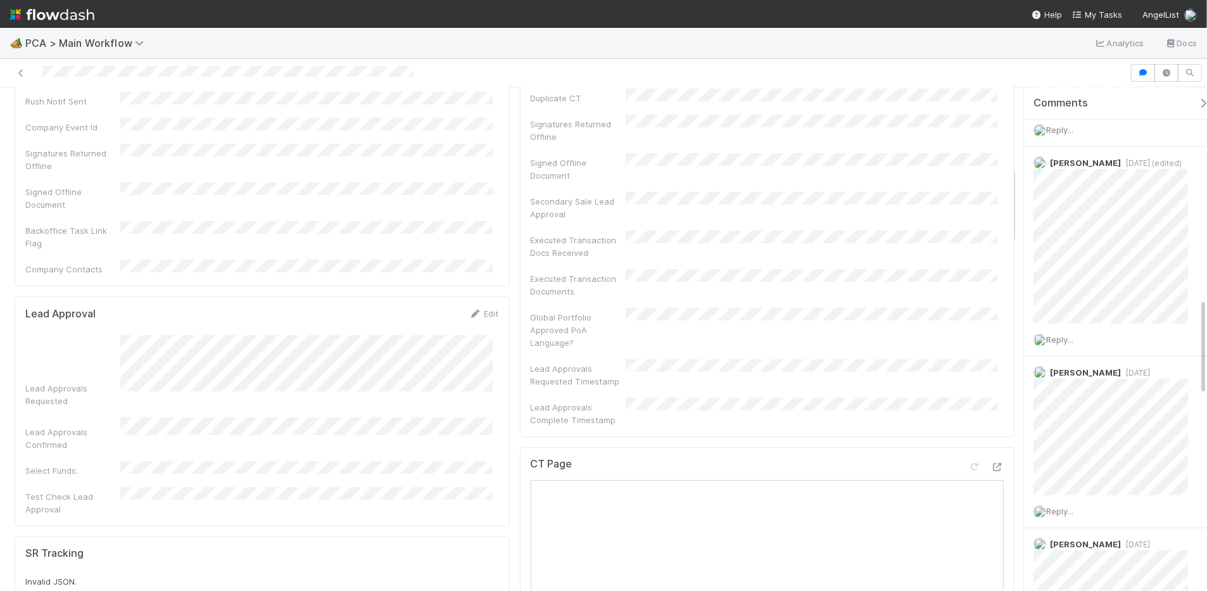
scroll to position [0, 0]
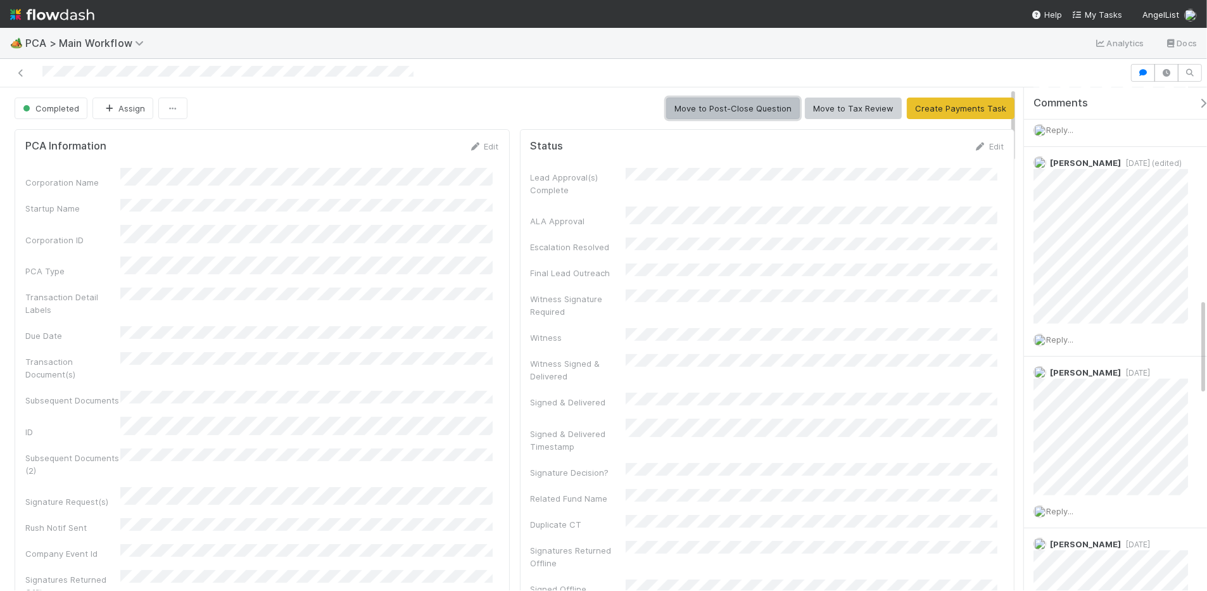
click at [692, 111] on button "Move to Post-Close Question" at bounding box center [733, 109] width 134 height 22
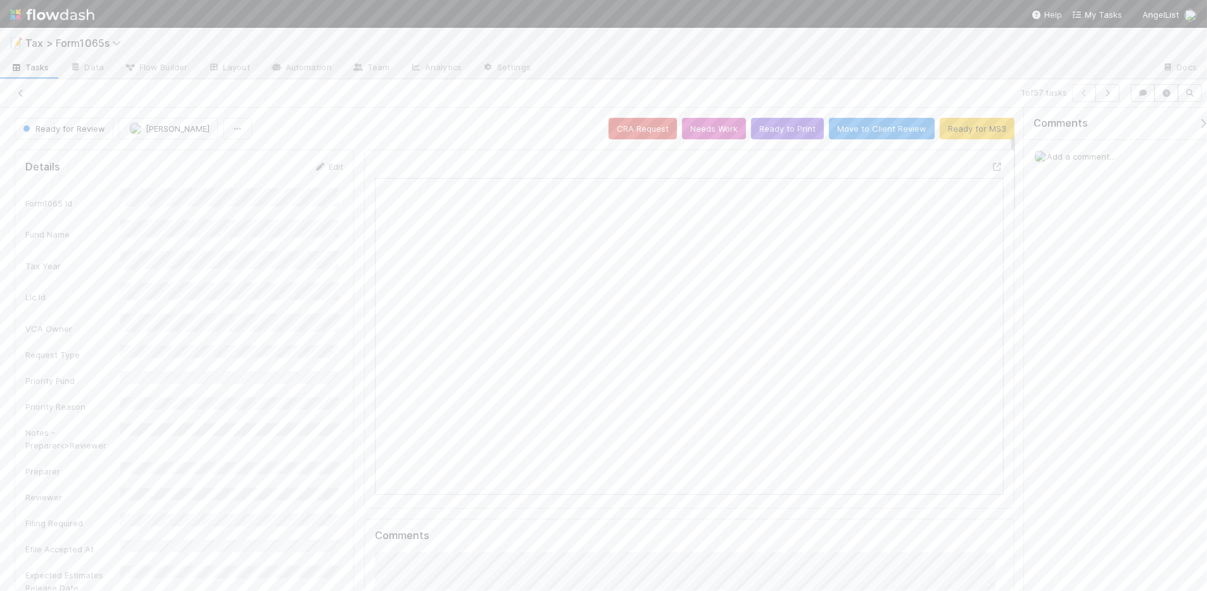
scroll to position [245, 609]
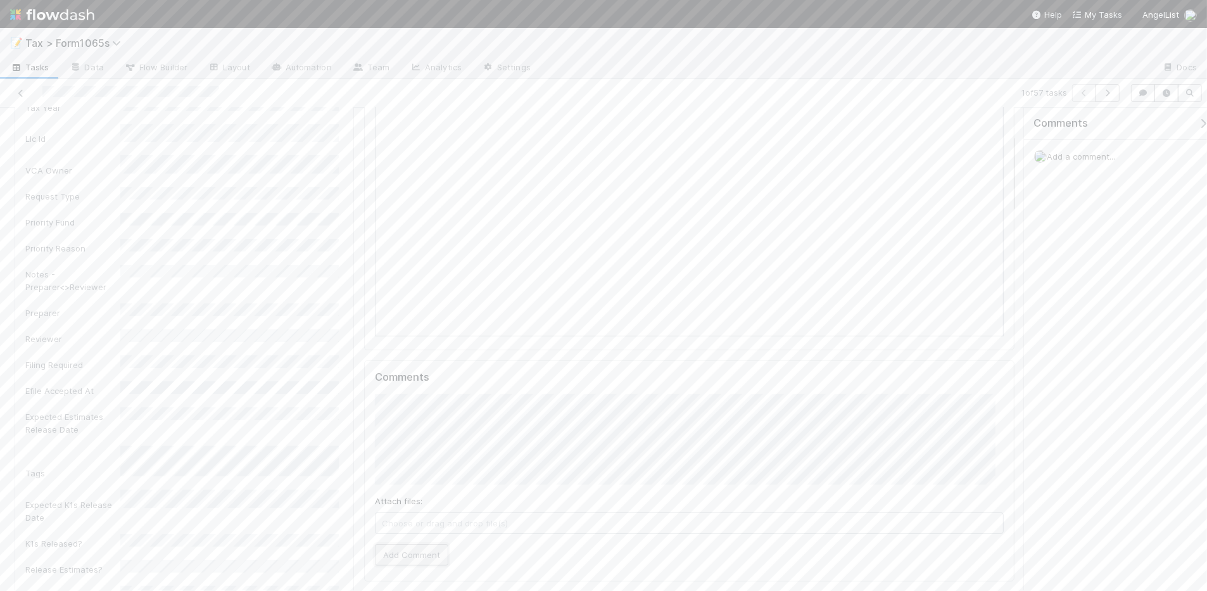
click at [419, 559] on button "Add Comment" at bounding box center [411, 555] width 73 height 22
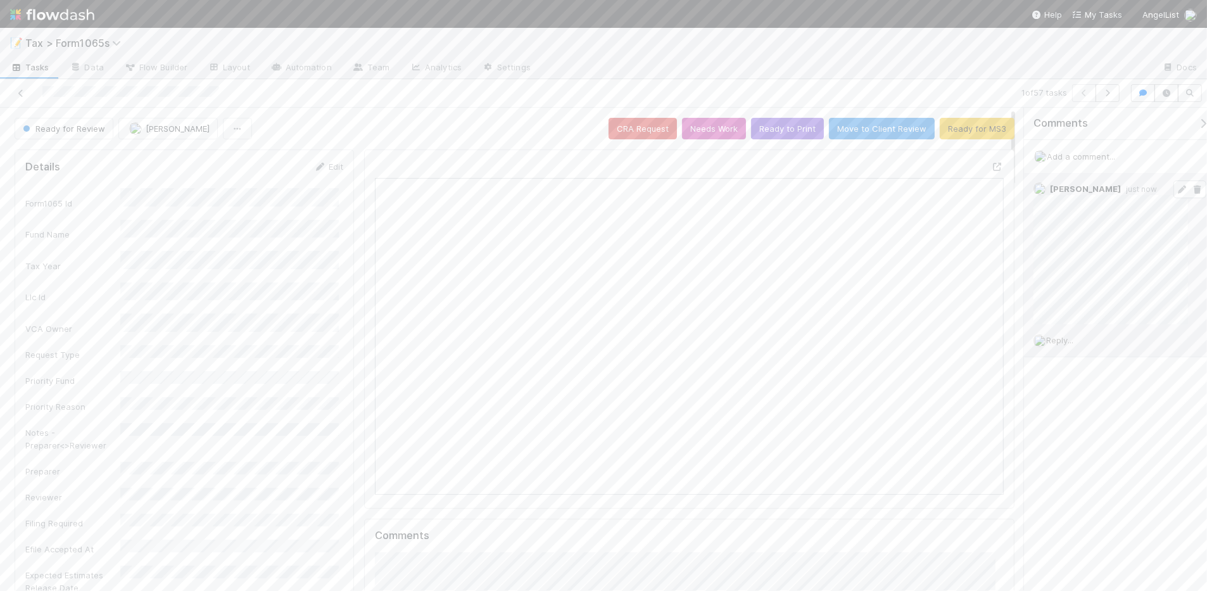
click at [1176, 191] on icon at bounding box center [1182, 190] width 13 height 8
click at [706, 134] on button "Needs Work" at bounding box center [714, 129] width 64 height 22
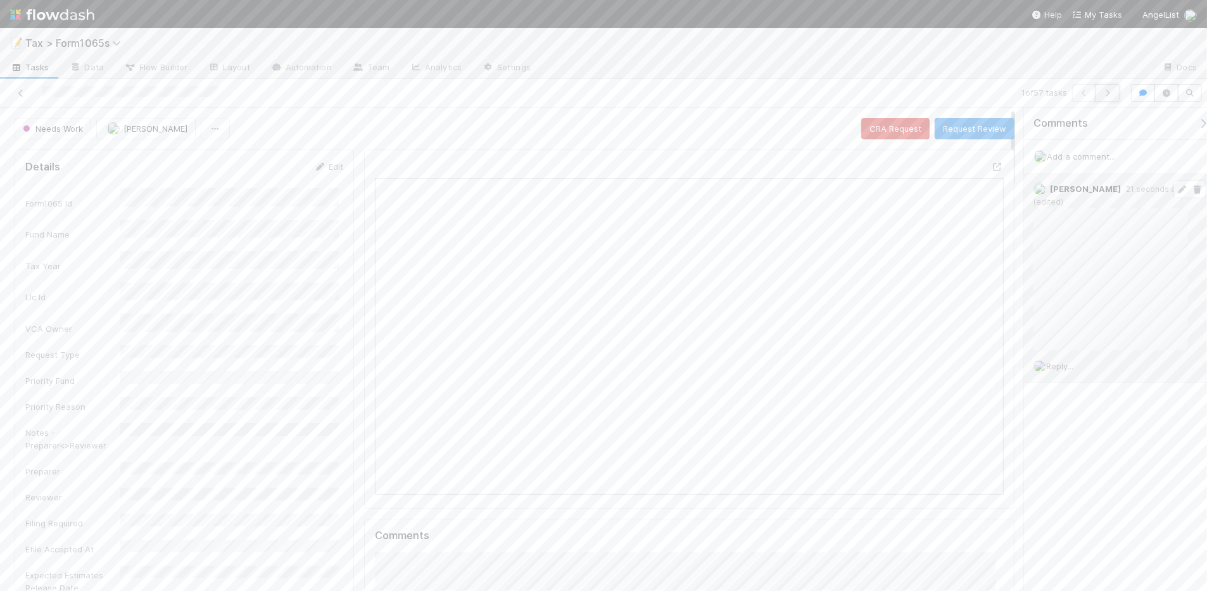
click at [1109, 96] on icon "button" at bounding box center [1107, 93] width 13 height 8
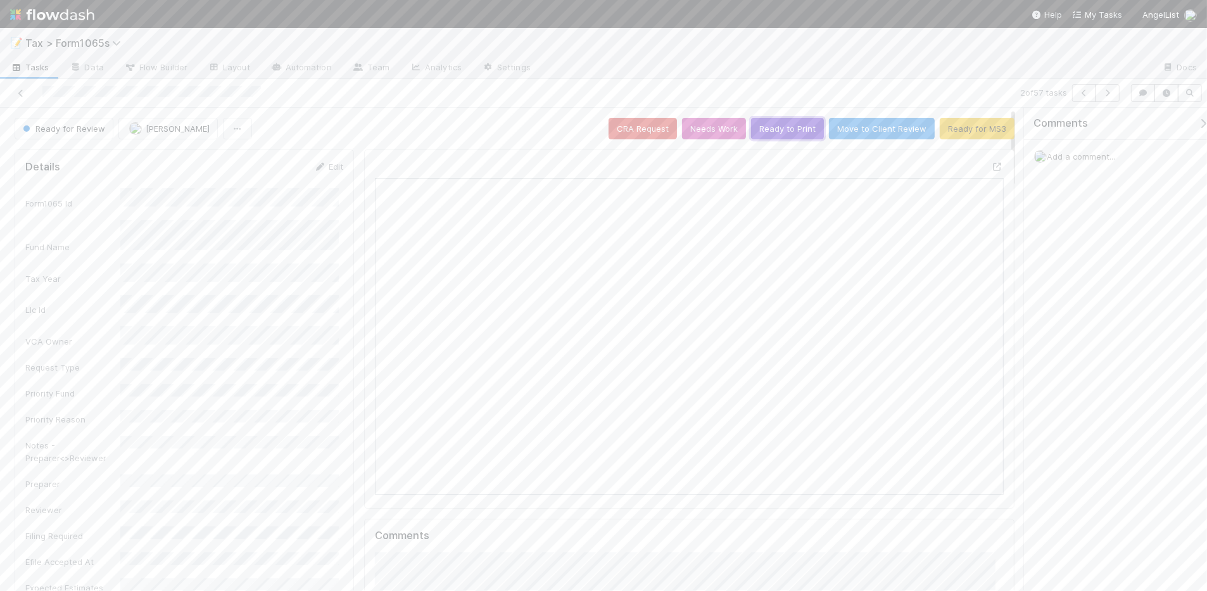
click at [766, 133] on button "Ready to Print" at bounding box center [787, 129] width 73 height 22
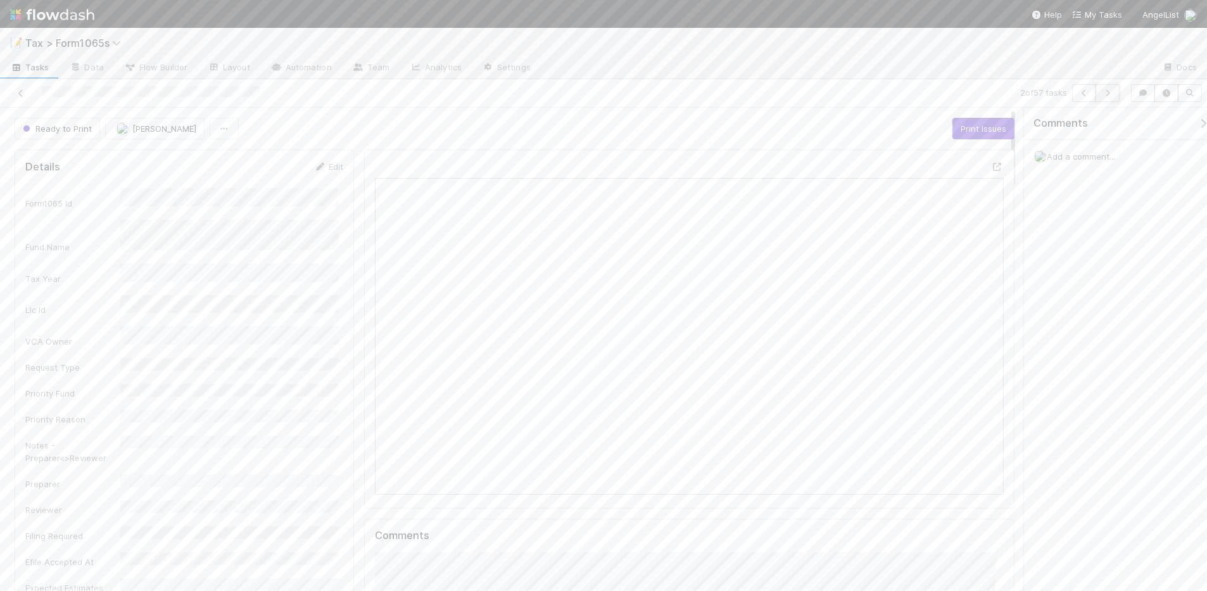
click at [1106, 97] on button "button" at bounding box center [1108, 93] width 24 height 18
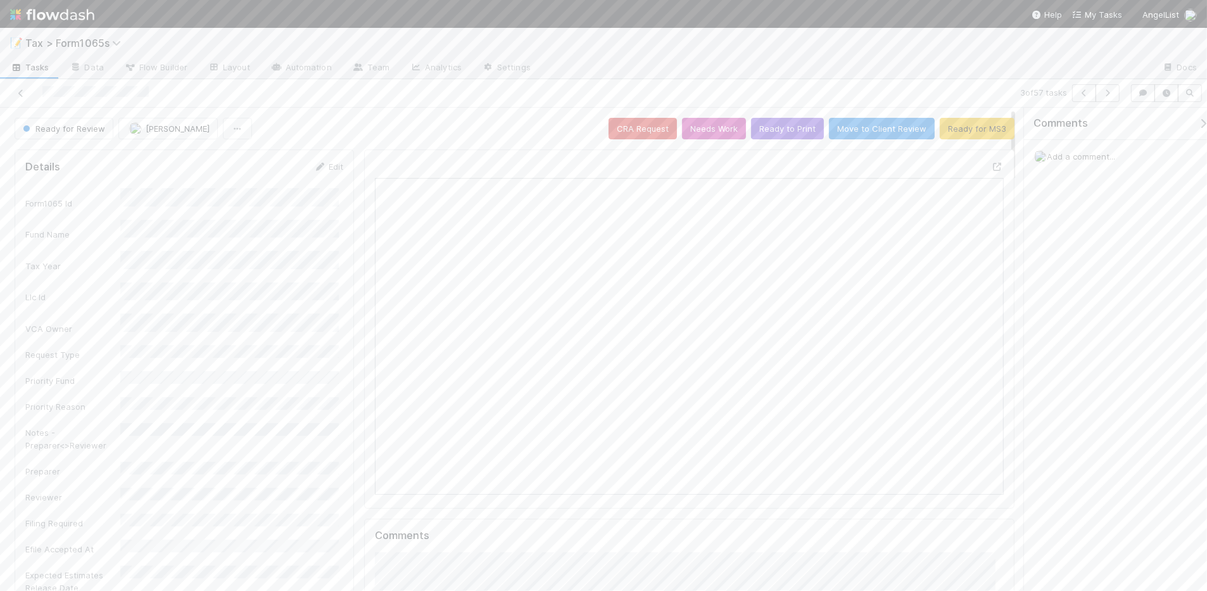
scroll to position [245, 301]
click at [759, 128] on button "Ready to Print" at bounding box center [787, 129] width 73 height 22
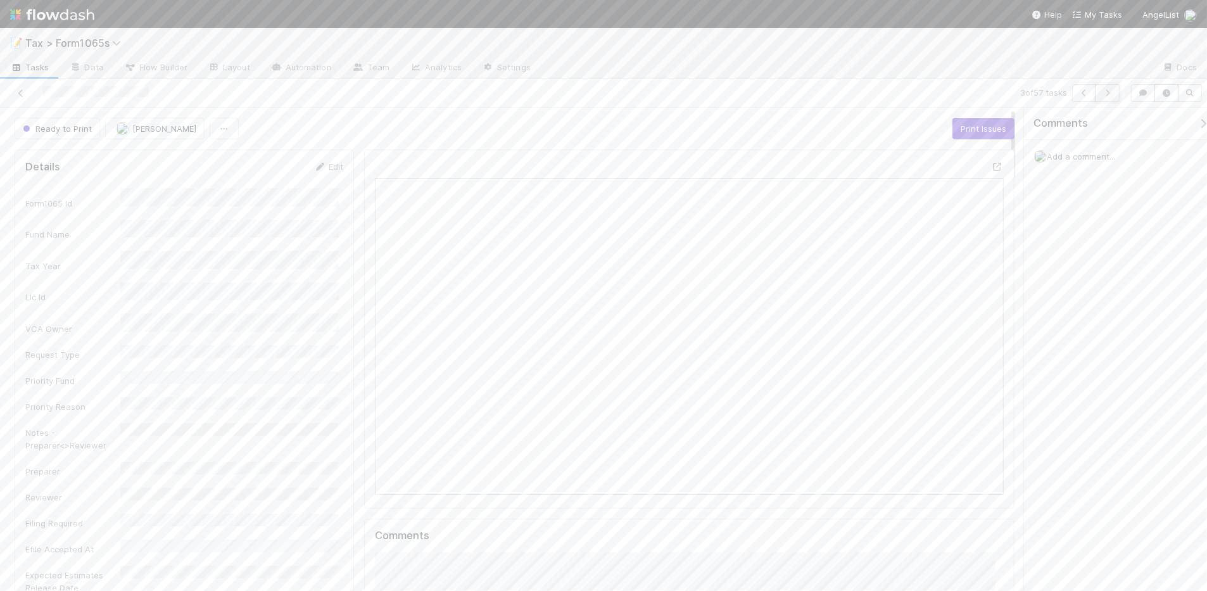
click at [1105, 94] on icon "button" at bounding box center [1107, 93] width 13 height 8
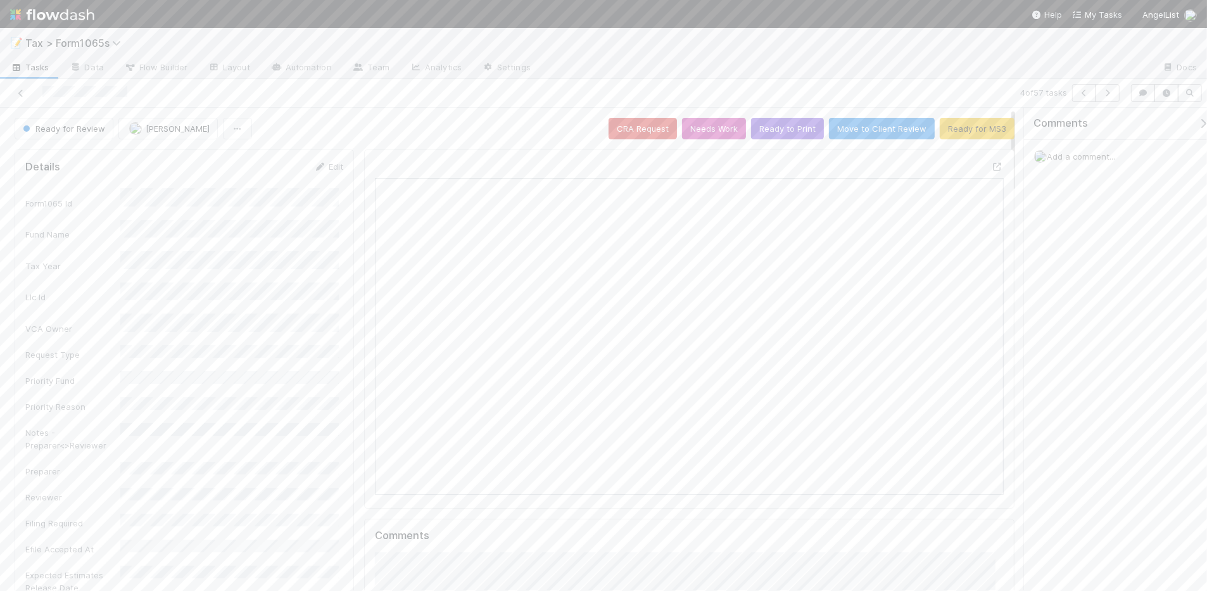
scroll to position [245, 301]
click at [760, 134] on button "Ready to Print" at bounding box center [787, 129] width 73 height 22
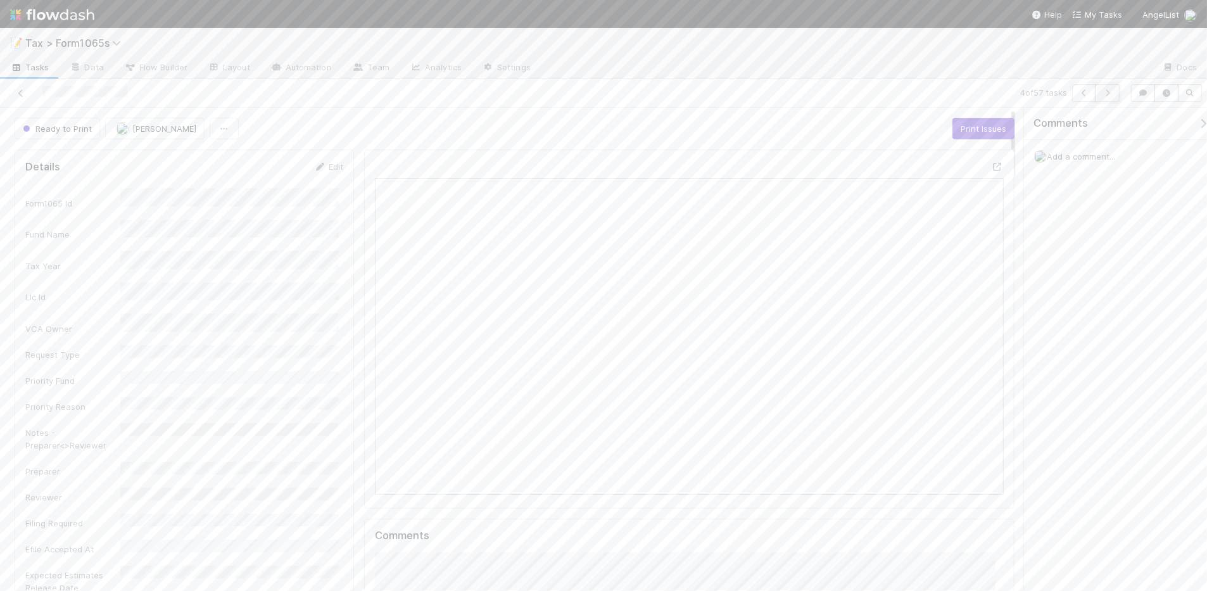
click at [1103, 96] on icon "button" at bounding box center [1107, 93] width 13 height 8
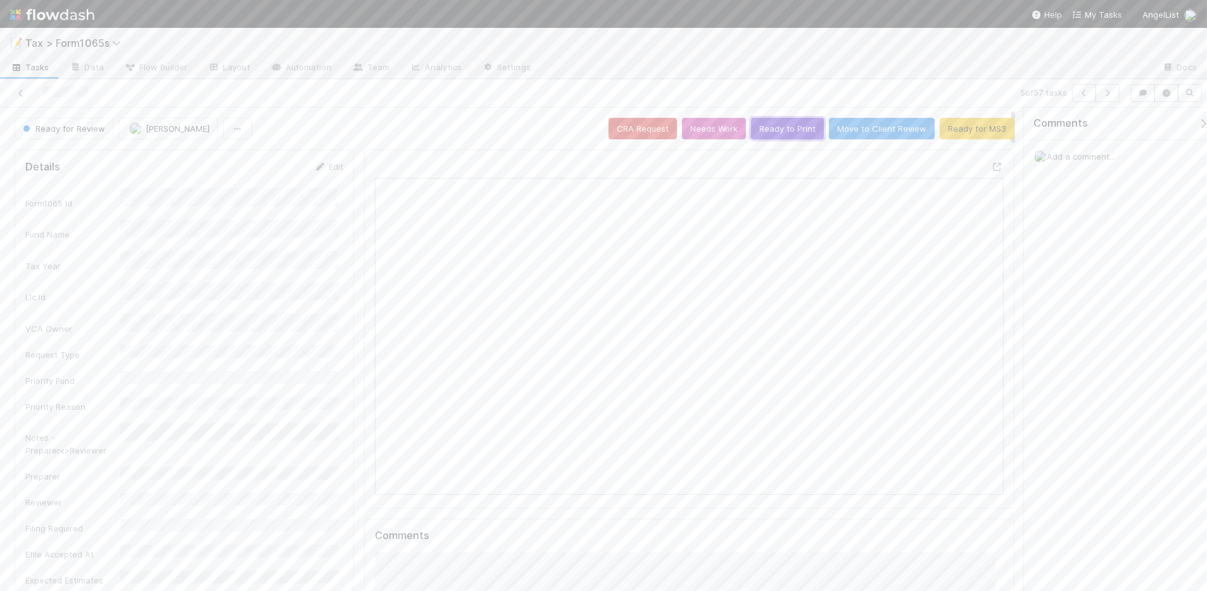
click at [760, 131] on button "Ready to Print" at bounding box center [787, 129] width 73 height 22
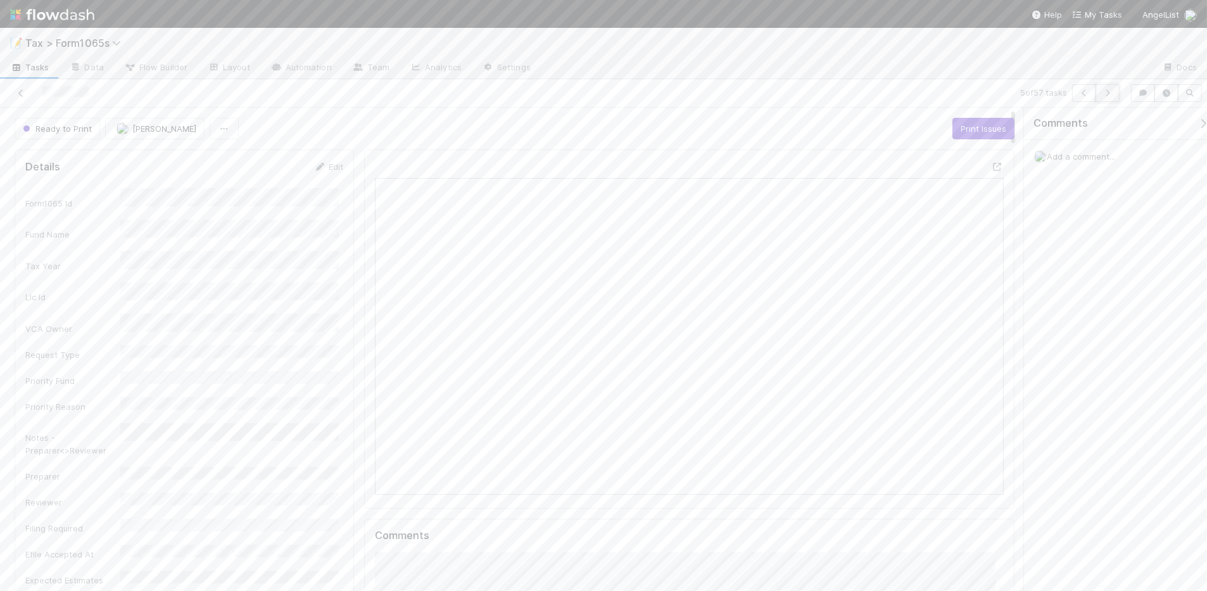
click at [1102, 96] on icon "button" at bounding box center [1107, 93] width 13 height 8
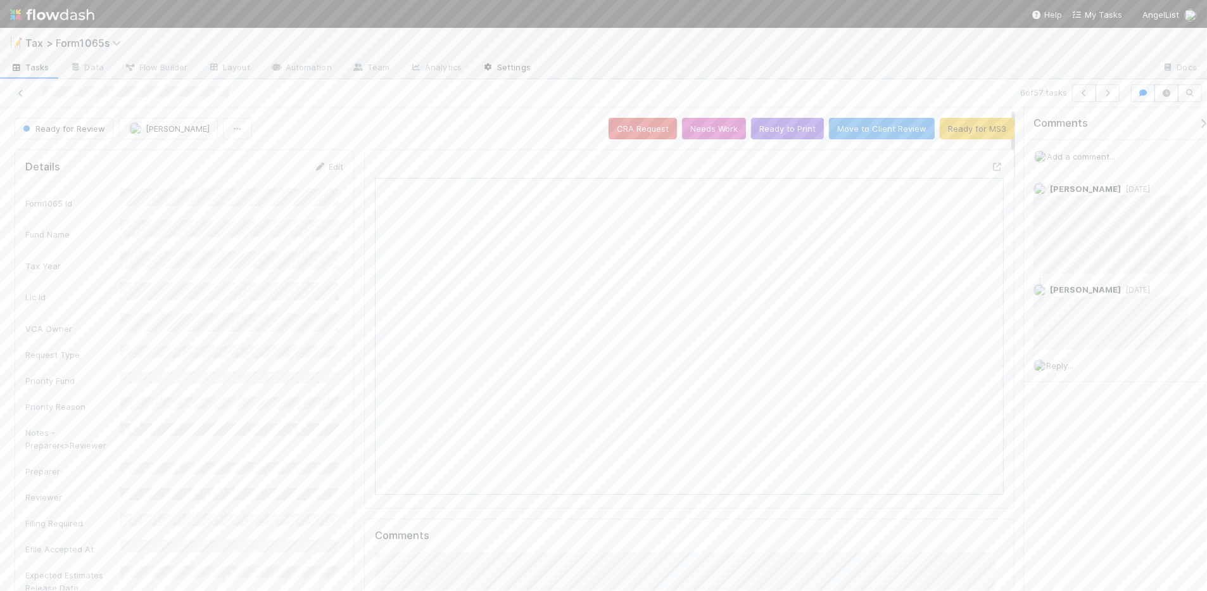
scroll to position [245, 301]
click at [951, 130] on button "Ready for MS3" at bounding box center [977, 129] width 75 height 22
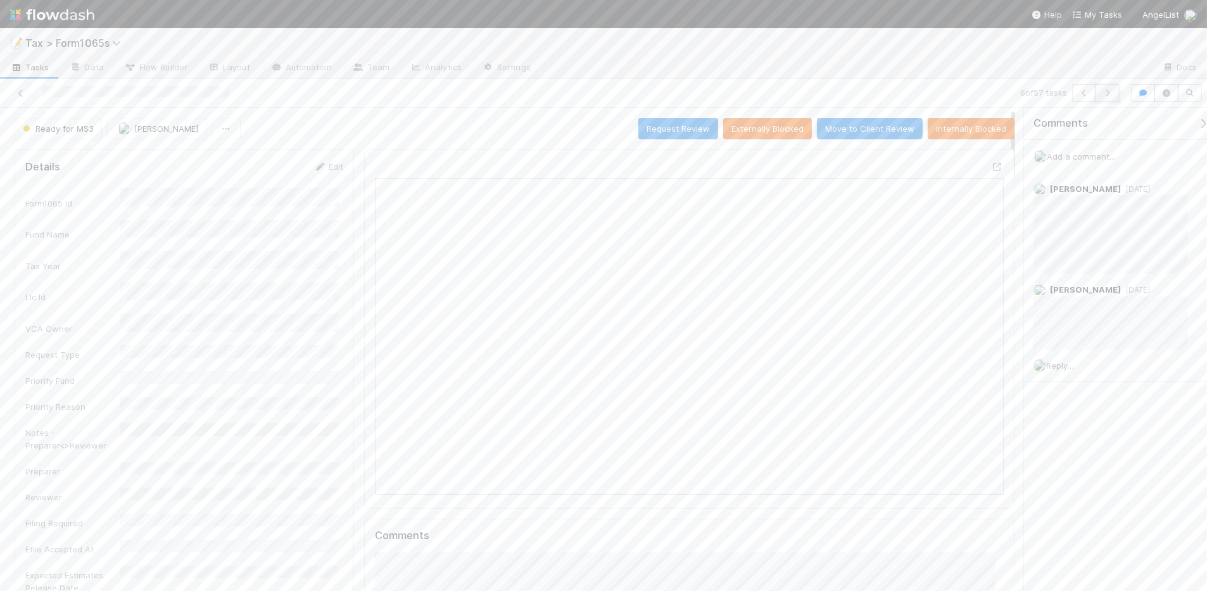
click at [1109, 94] on icon "button" at bounding box center [1107, 93] width 13 height 8
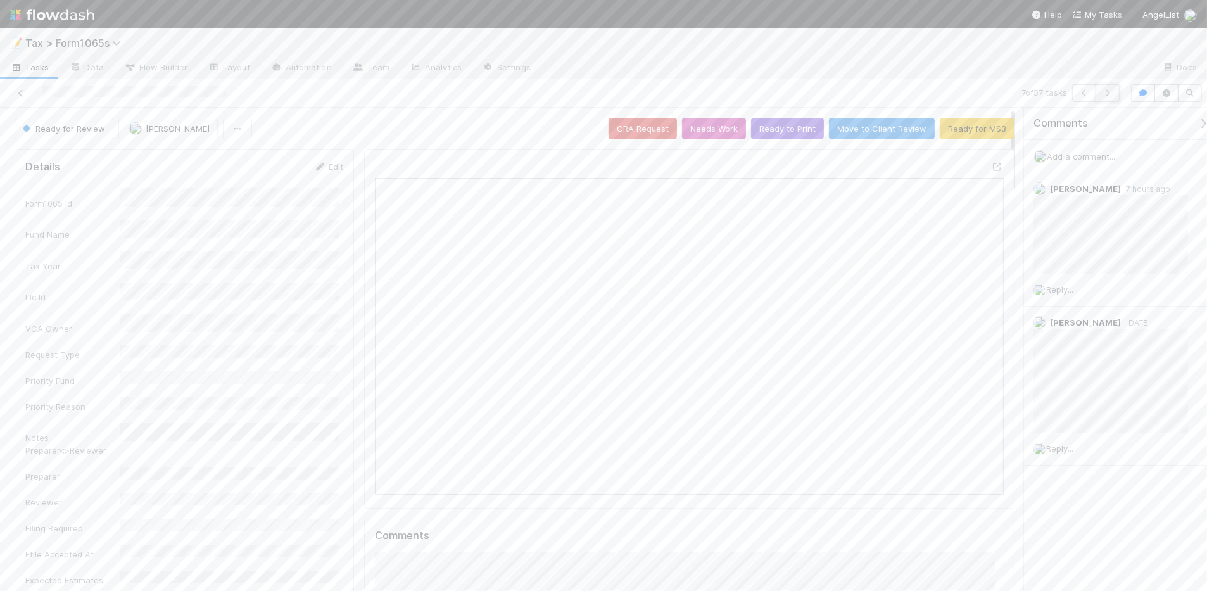
click at [1110, 93] on icon "button" at bounding box center [1107, 93] width 13 height 8
click at [778, 132] on button "Ready to Print" at bounding box center [787, 129] width 73 height 22
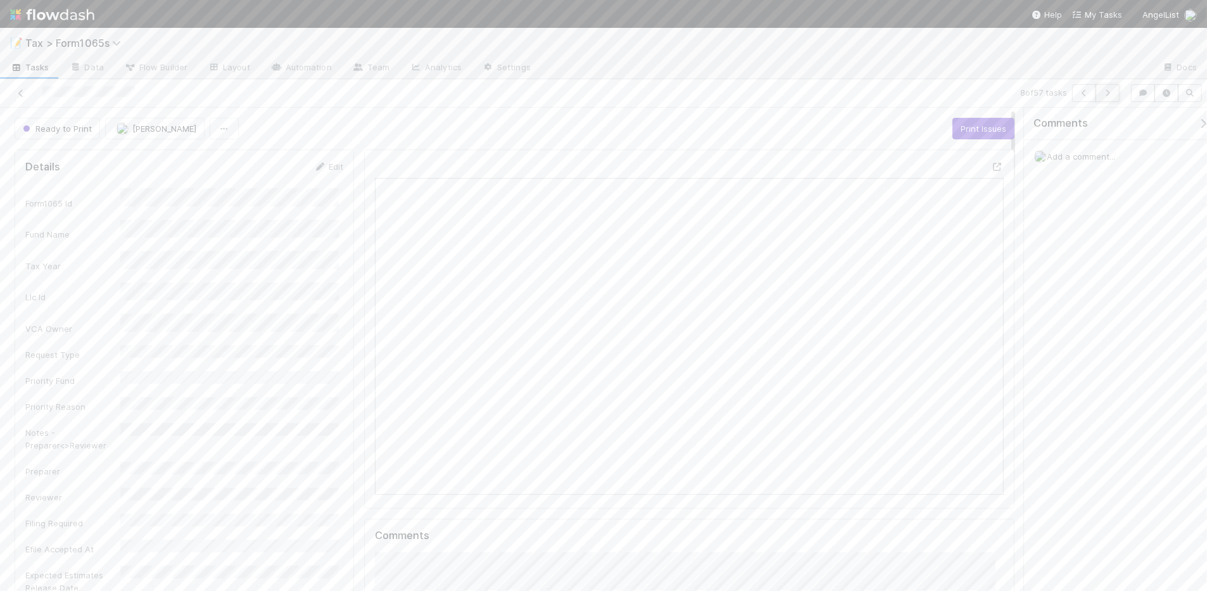
click at [1107, 93] on icon "button" at bounding box center [1107, 93] width 13 height 8
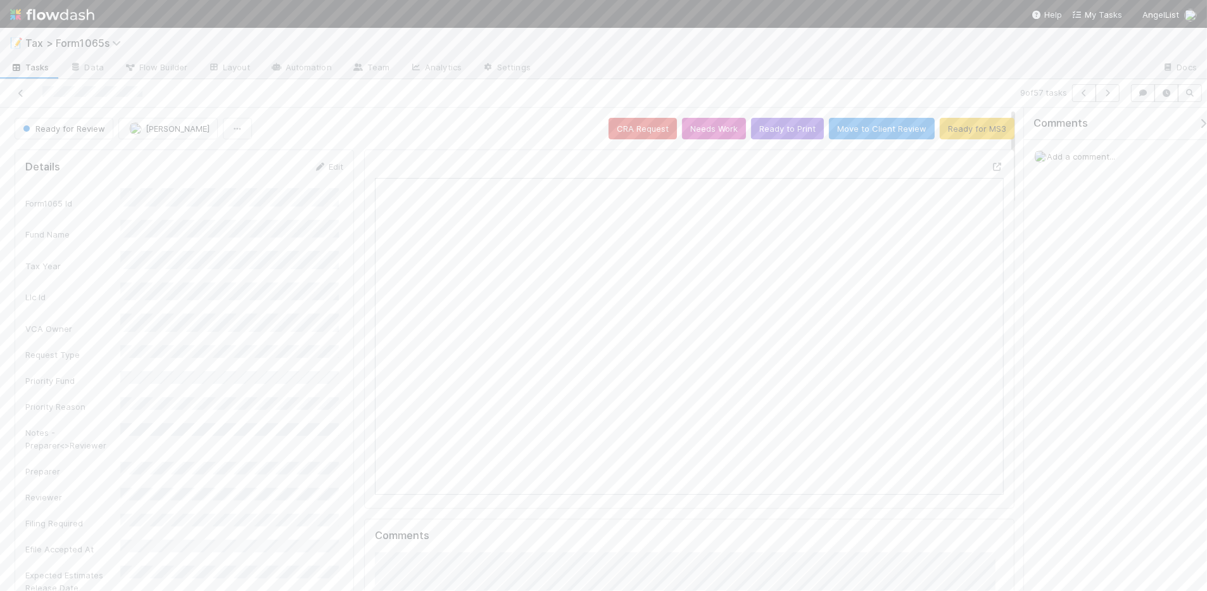
scroll to position [245, 609]
click at [764, 127] on button "Ready to Print" at bounding box center [787, 129] width 73 height 22
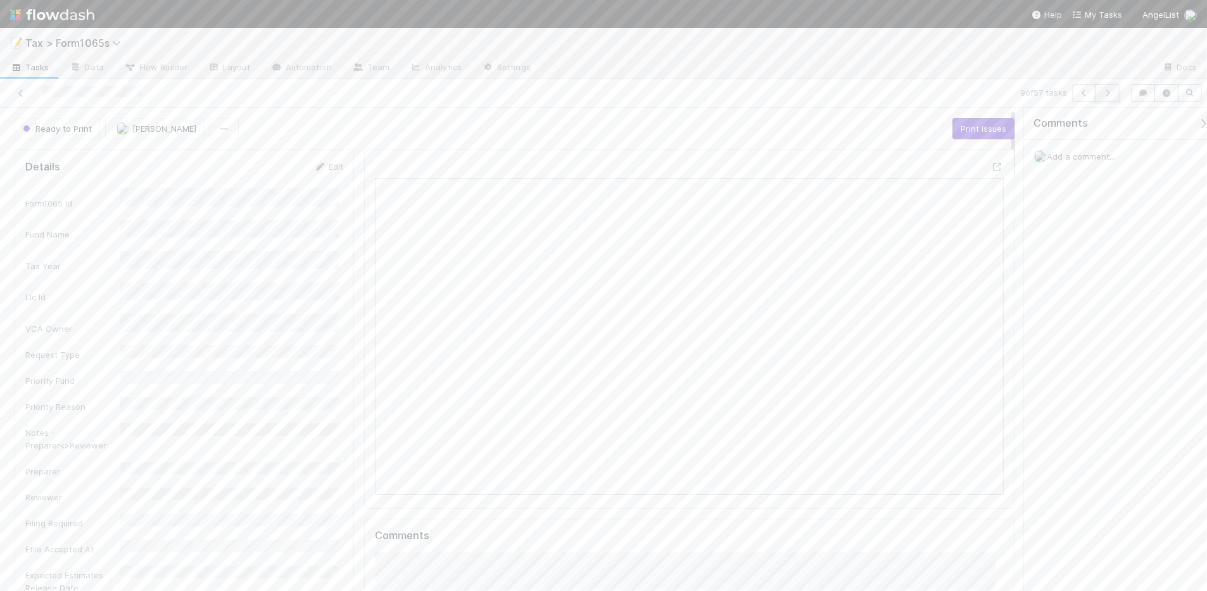
click at [1107, 97] on button "button" at bounding box center [1108, 93] width 24 height 18
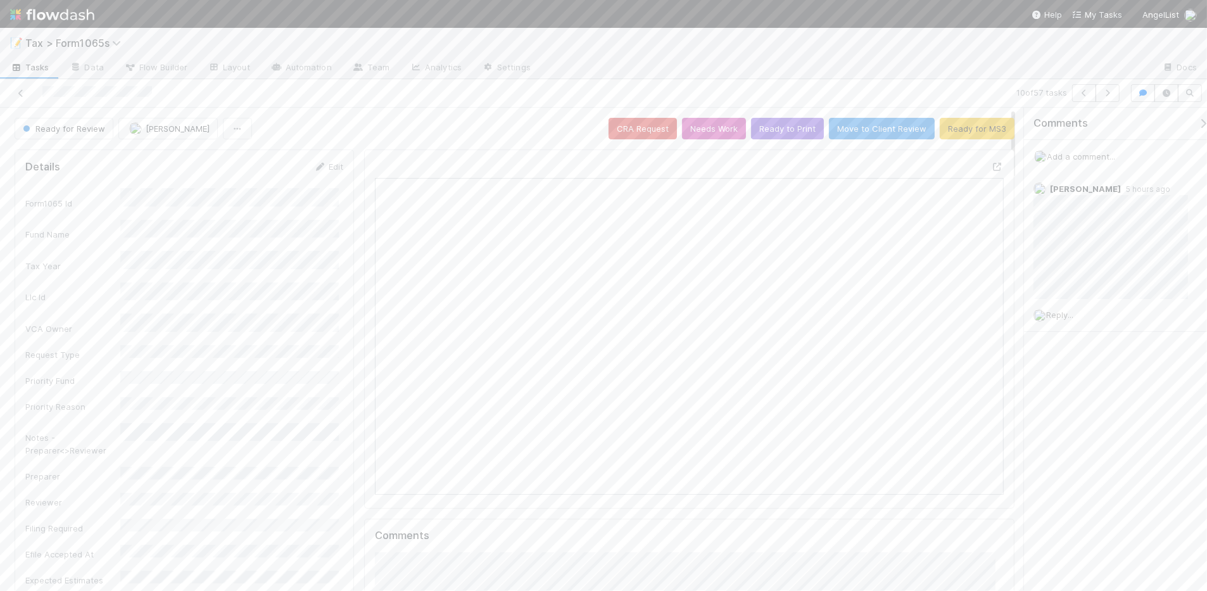
scroll to position [245, 609]
click at [1113, 96] on button "button" at bounding box center [1108, 93] width 24 height 18
click at [764, 134] on button "Ready to Print" at bounding box center [787, 129] width 73 height 22
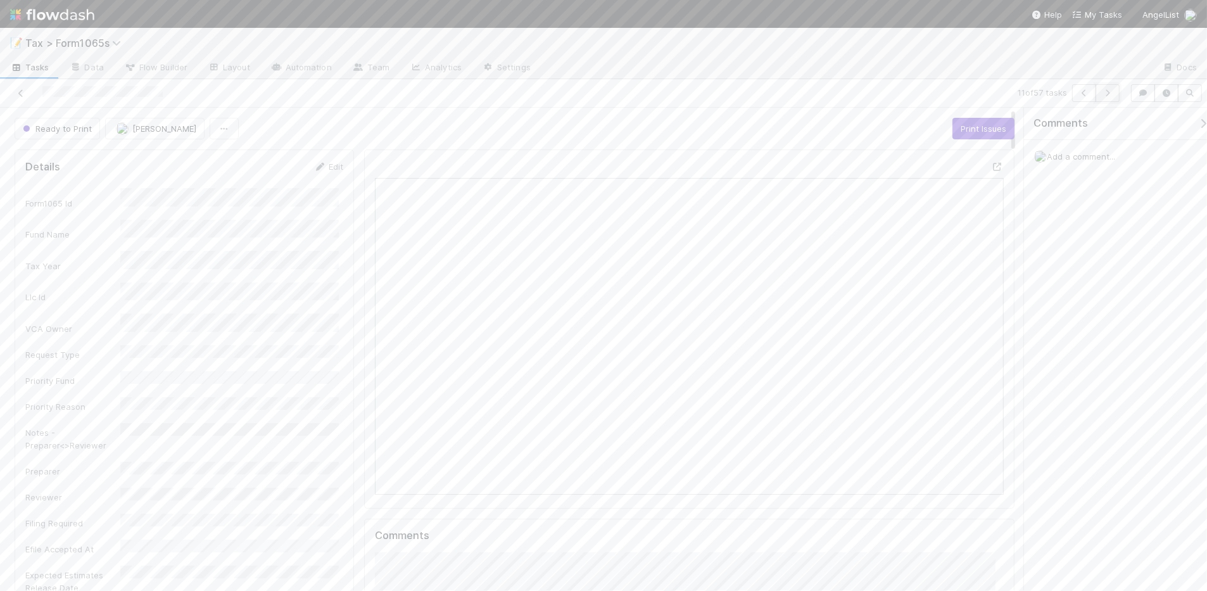
click at [1107, 91] on icon "button" at bounding box center [1107, 93] width 13 height 8
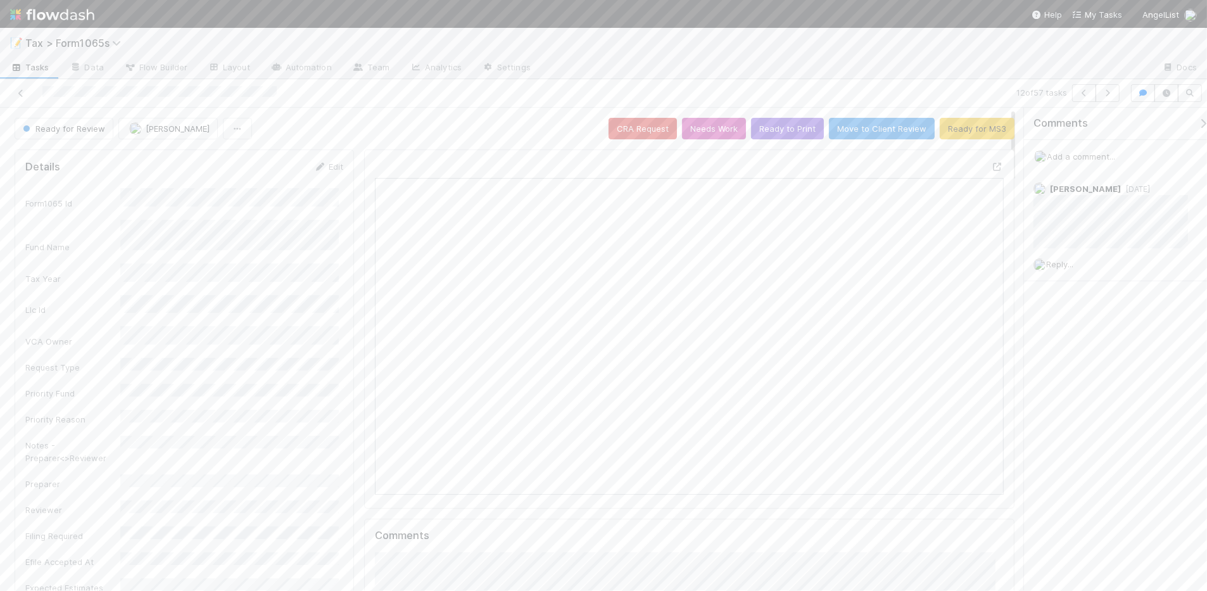
scroll to position [245, 608]
click at [1108, 94] on icon "button" at bounding box center [1107, 93] width 13 height 8
click at [773, 128] on button "Ready to Print" at bounding box center [787, 129] width 73 height 22
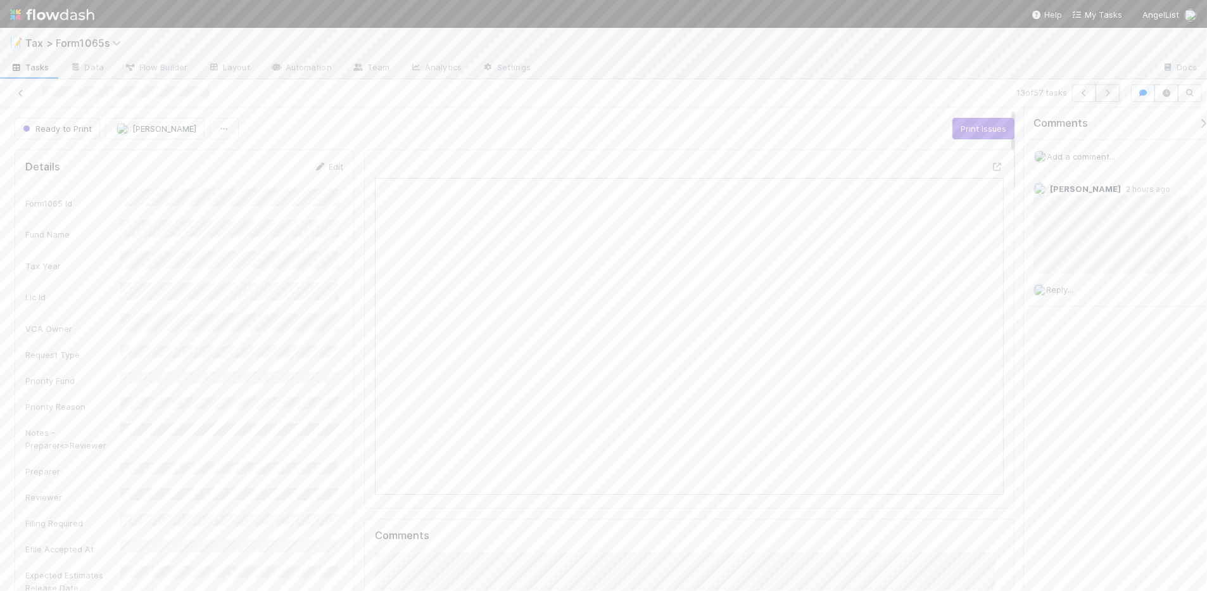
click at [1109, 90] on icon "button" at bounding box center [1107, 93] width 13 height 8
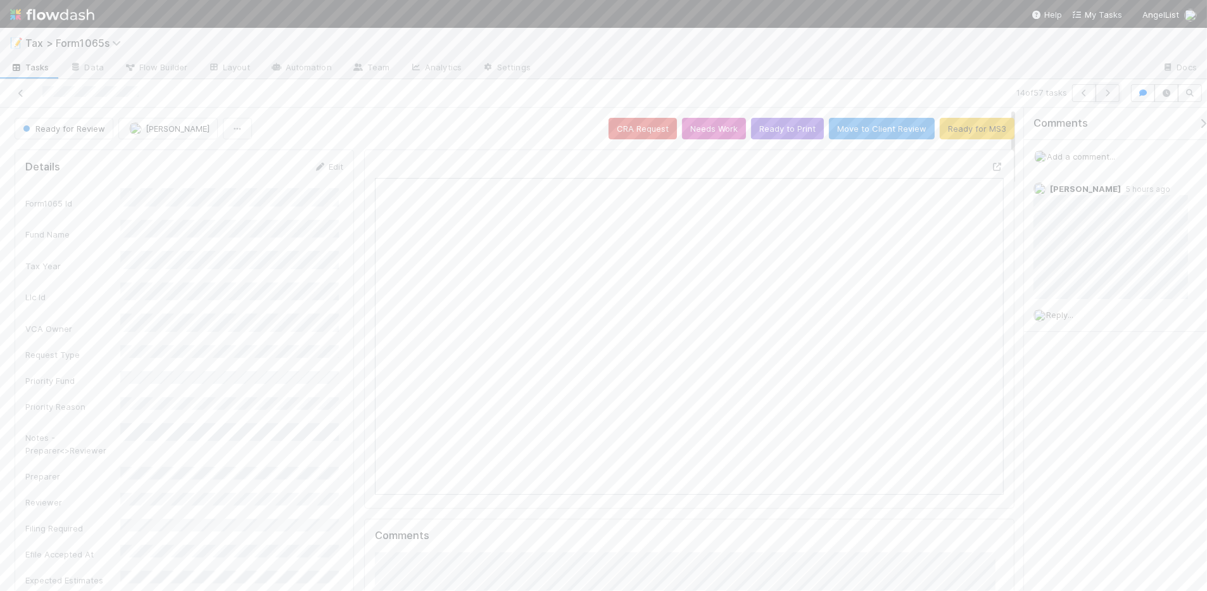
click at [1106, 93] on icon "button" at bounding box center [1107, 93] width 13 height 8
